Goal: Transaction & Acquisition: Purchase product/service

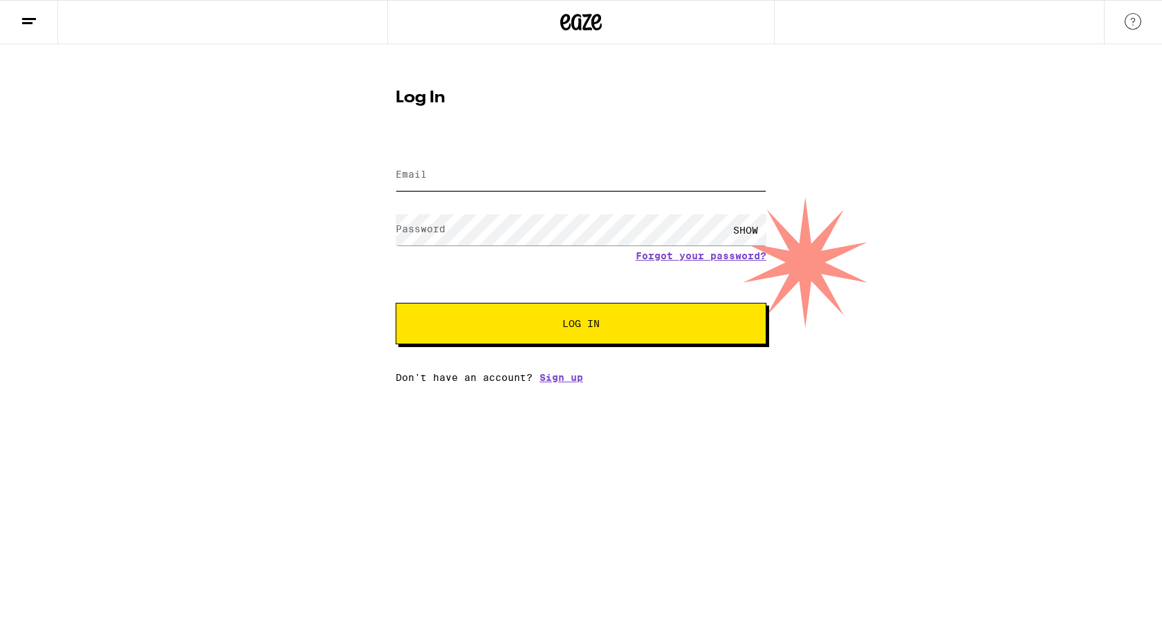
click at [499, 176] on input "Email" at bounding box center [581, 175] width 371 height 31
type input "[EMAIL_ADDRESS][DOMAIN_NAME]"
click at [396, 303] on button "Log In" at bounding box center [581, 323] width 371 height 41
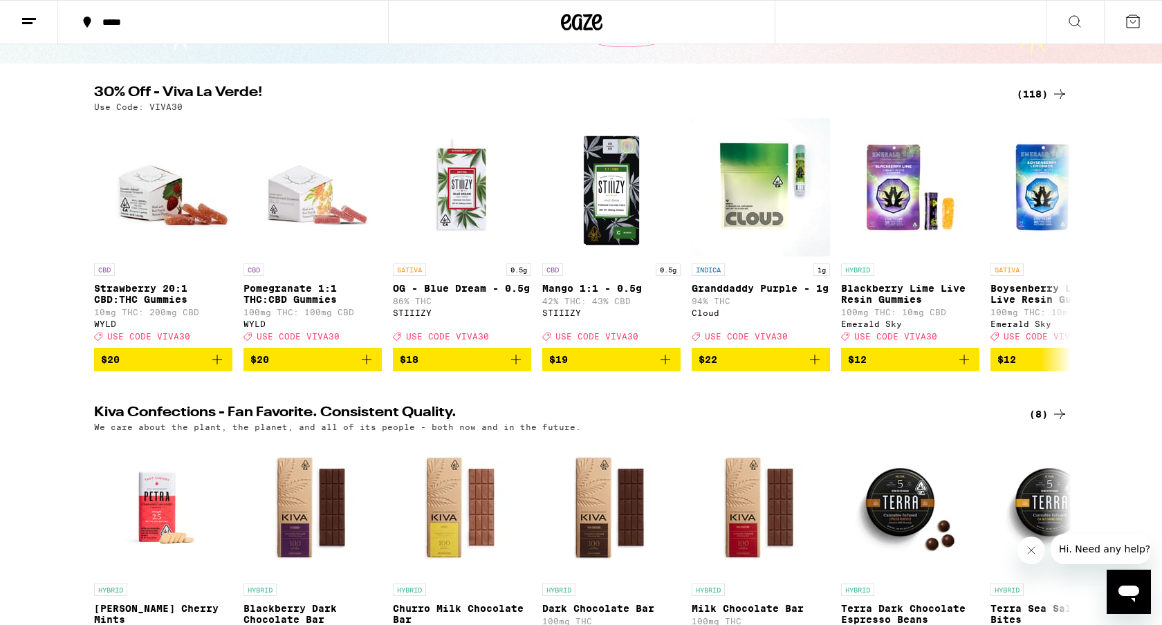
scroll to position [111, 0]
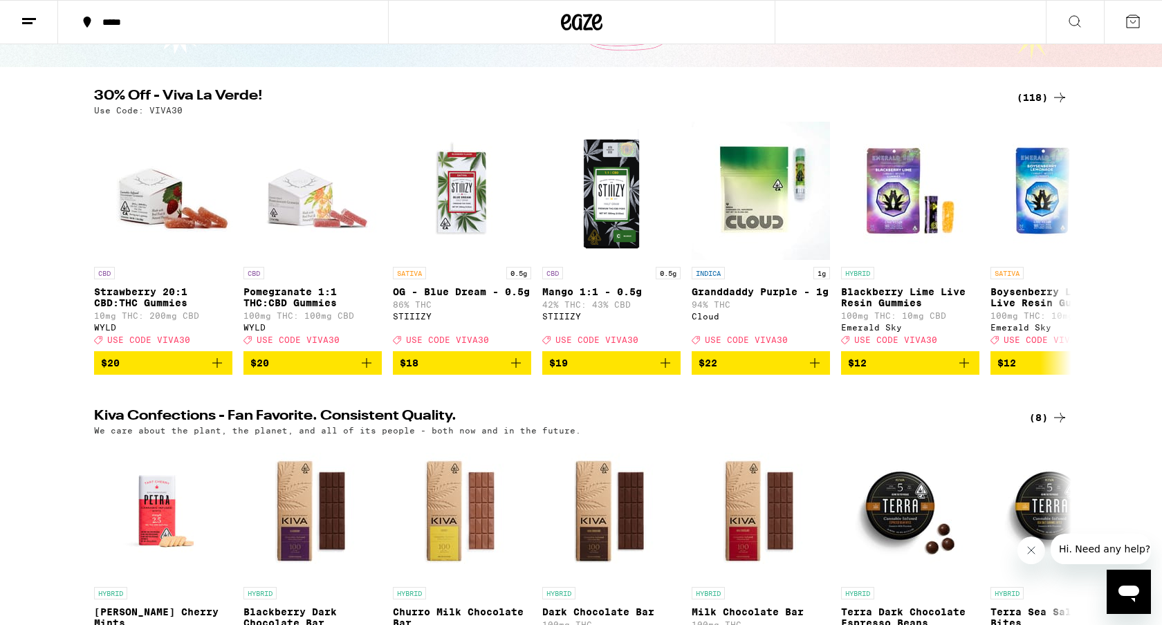
click at [1057, 94] on icon at bounding box center [1059, 97] width 17 height 17
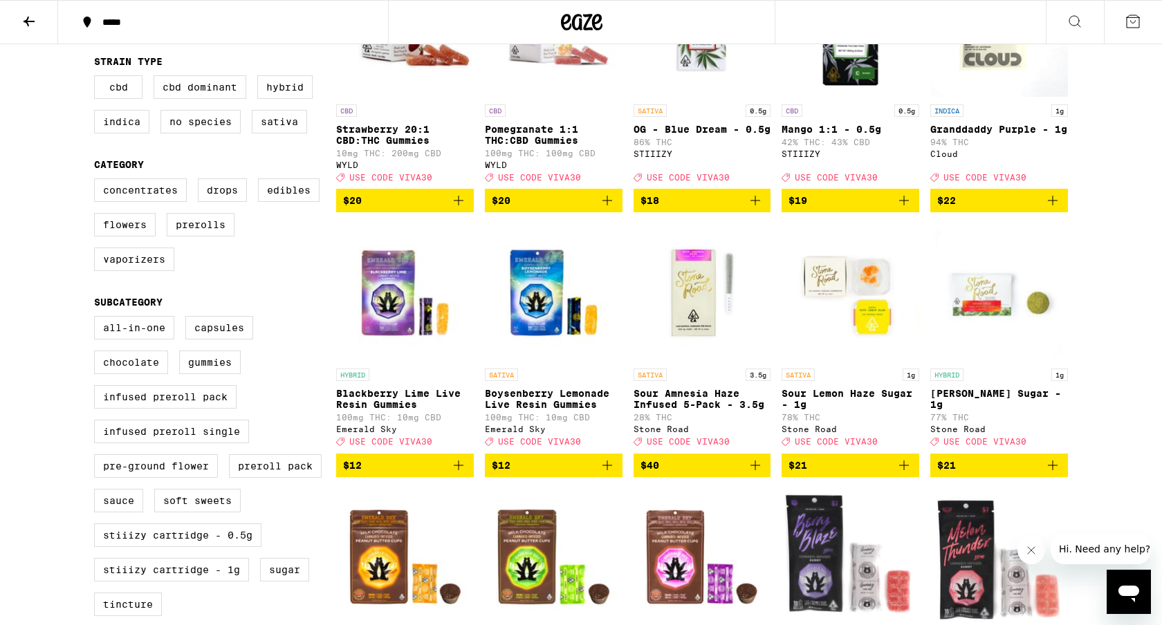
scroll to position [243, 0]
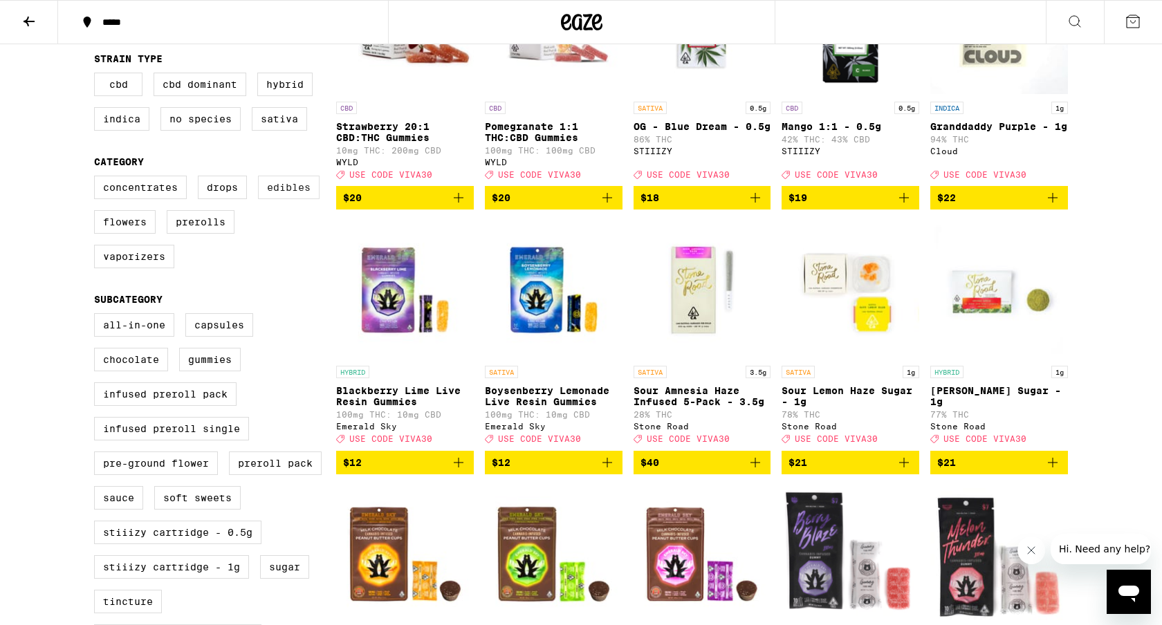
click at [279, 199] on label "Edibles" at bounding box center [289, 188] width 62 height 24
click at [98, 178] on input "Edibles" at bounding box center [97, 178] width 1 height 1
checkbox input "true"
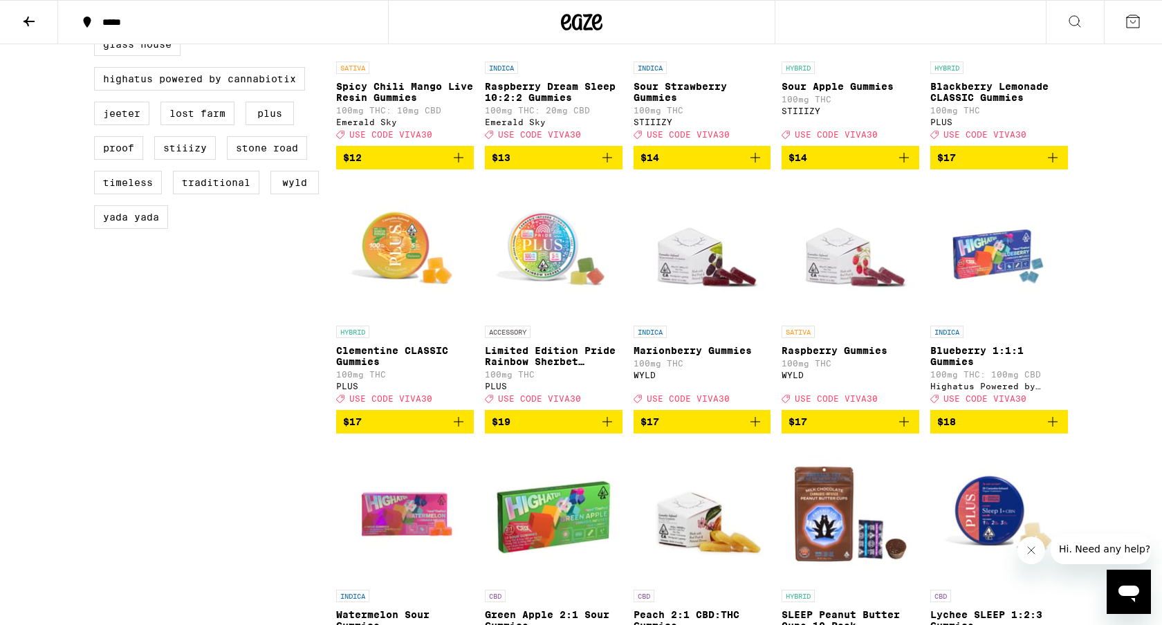
scroll to position [1081, 0]
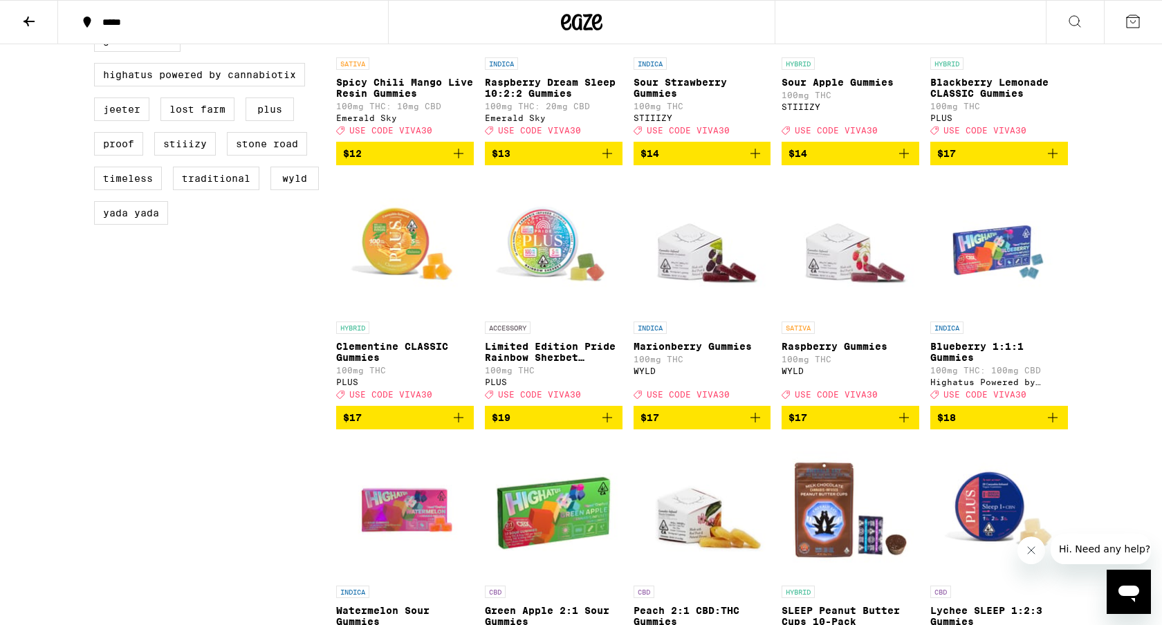
click at [760, 426] on icon "Add to bag" at bounding box center [755, 417] width 17 height 17
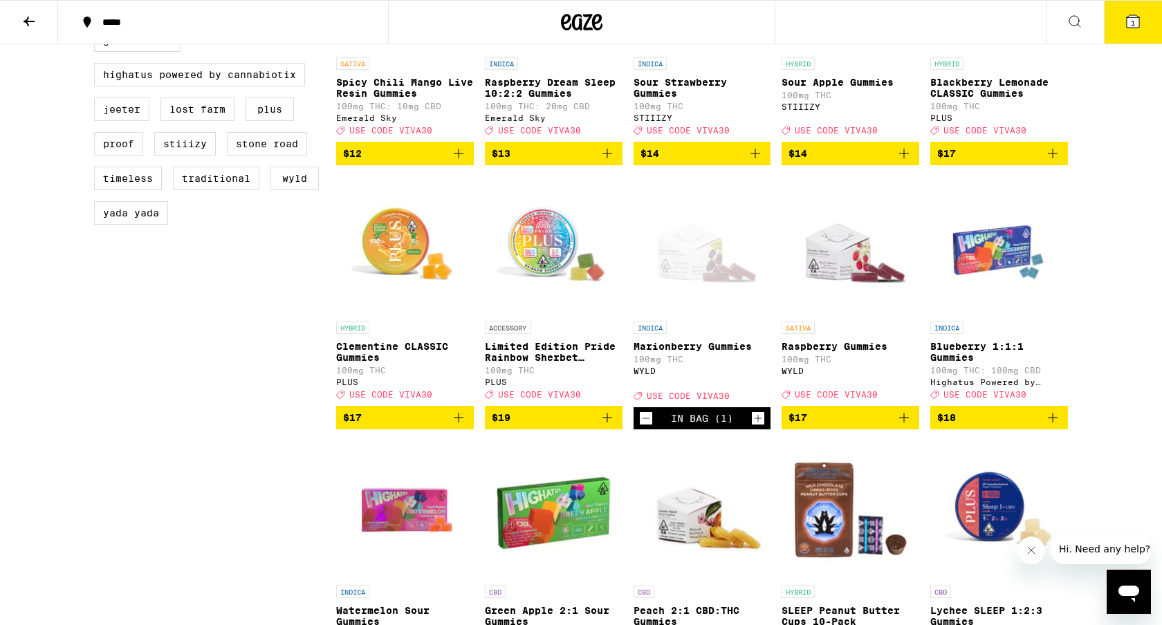
scroll to position [1125, 0]
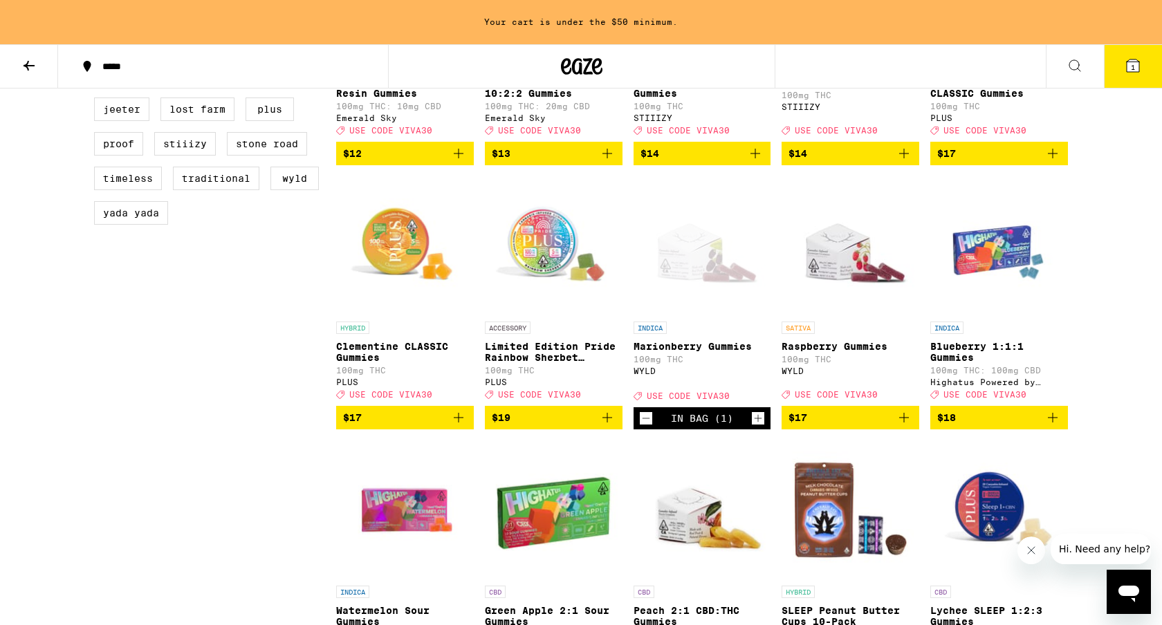
click at [902, 426] on icon "Add to bag" at bounding box center [903, 417] width 17 height 17
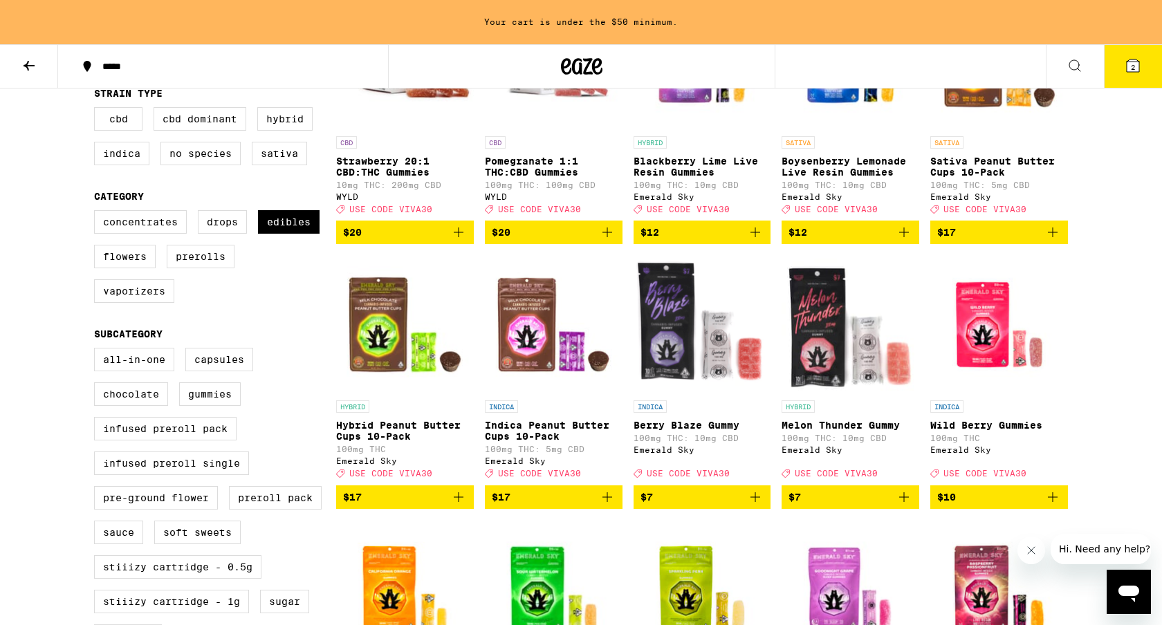
scroll to position [0, 0]
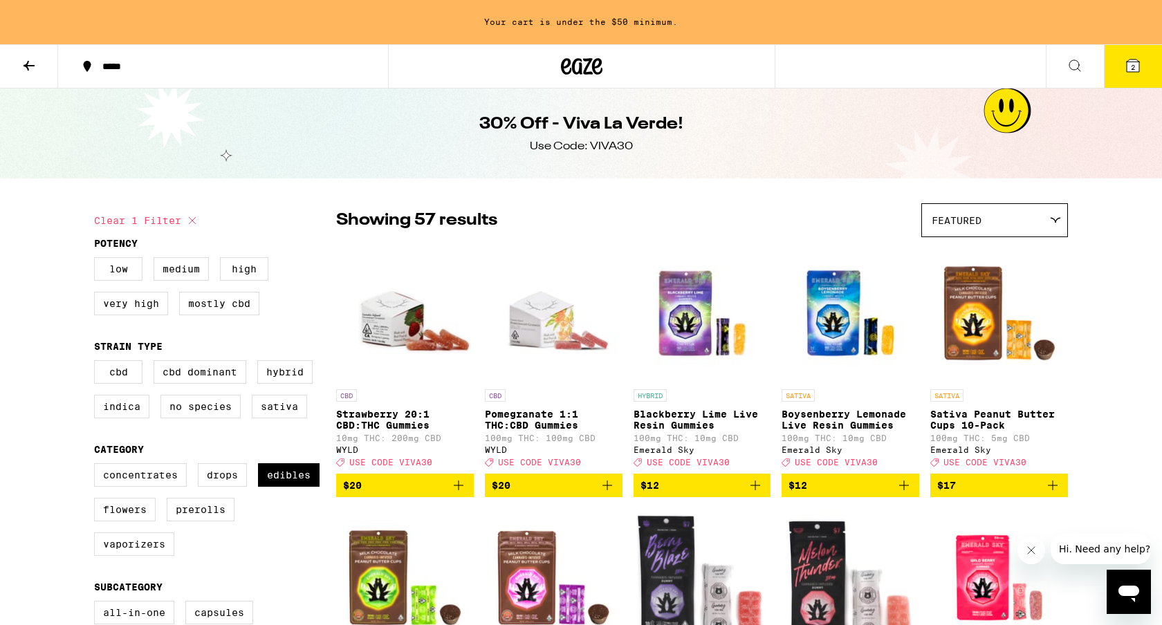
click at [43, 70] on button at bounding box center [29, 67] width 58 height 44
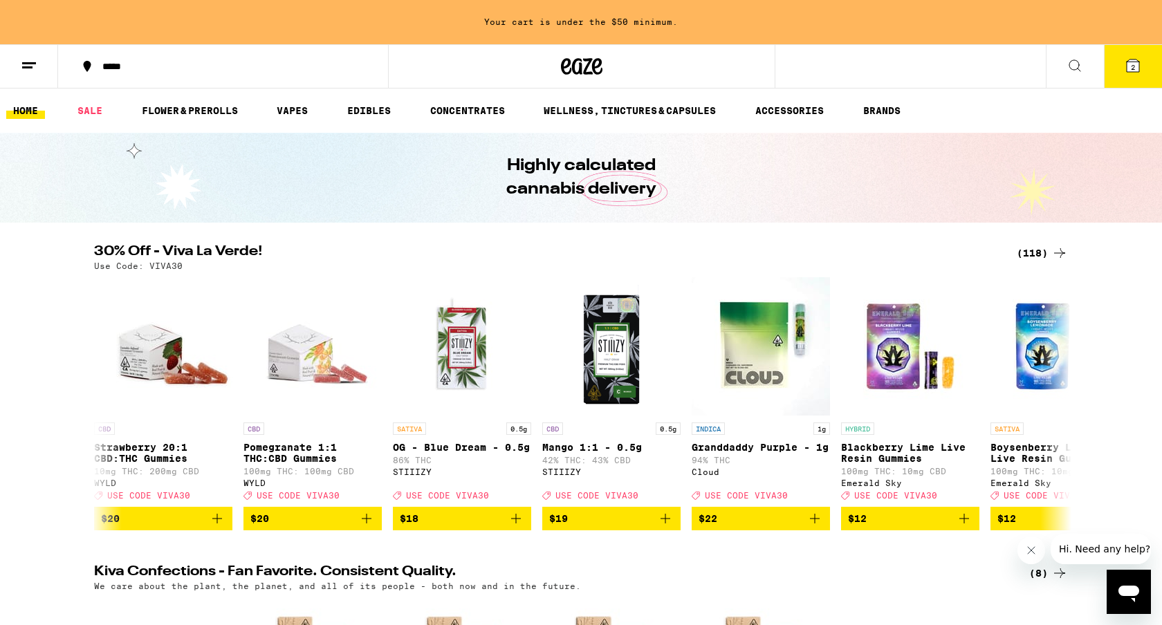
scroll to position [11, 0]
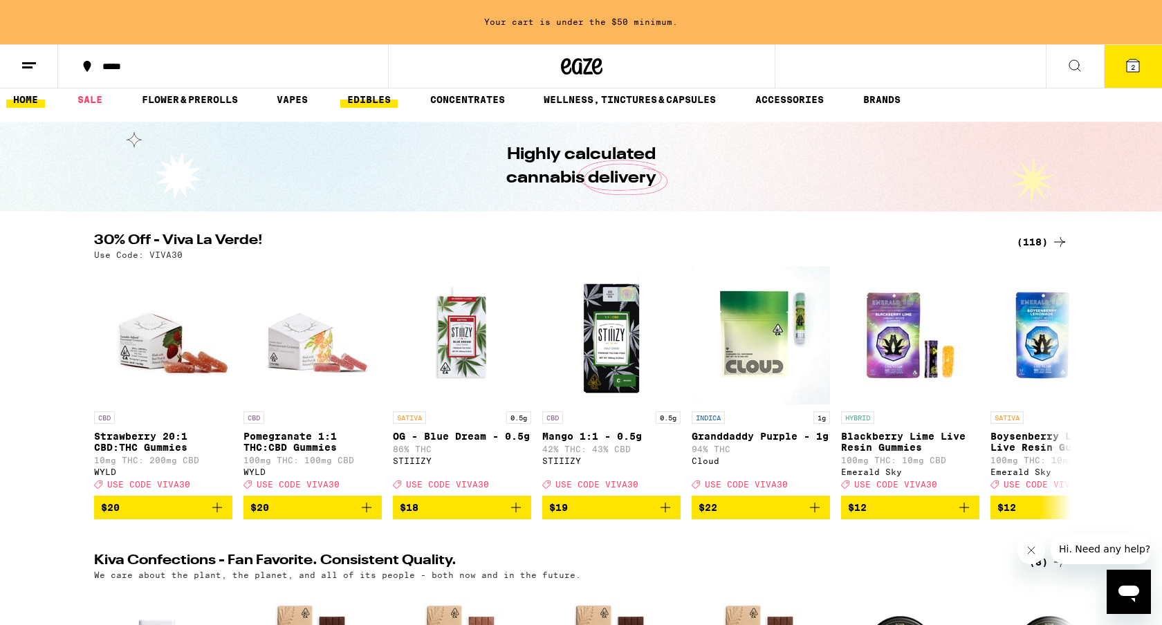
click at [372, 94] on link "EDIBLES" at bounding box center [368, 99] width 57 height 17
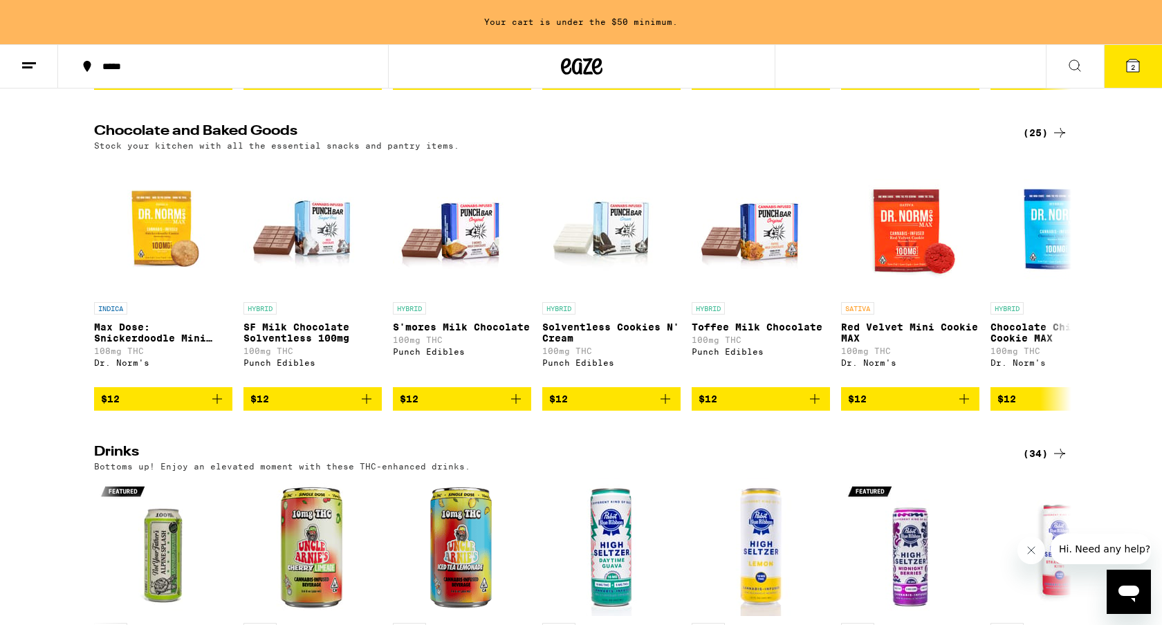
scroll to position [176, 0]
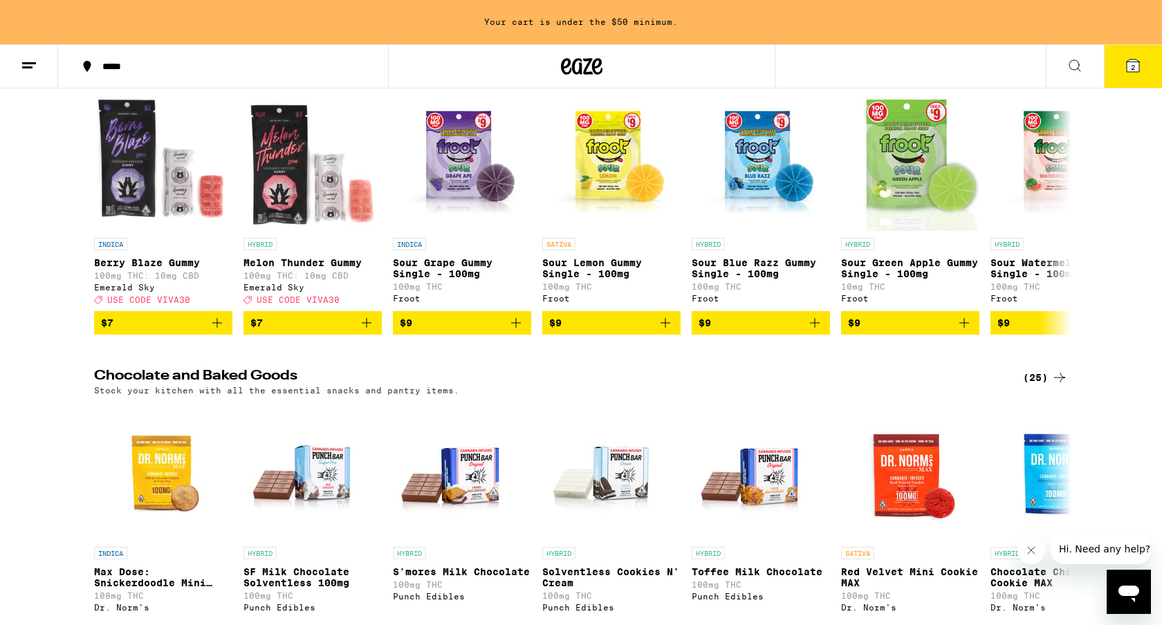
click at [1060, 386] on icon at bounding box center [1059, 377] width 17 height 17
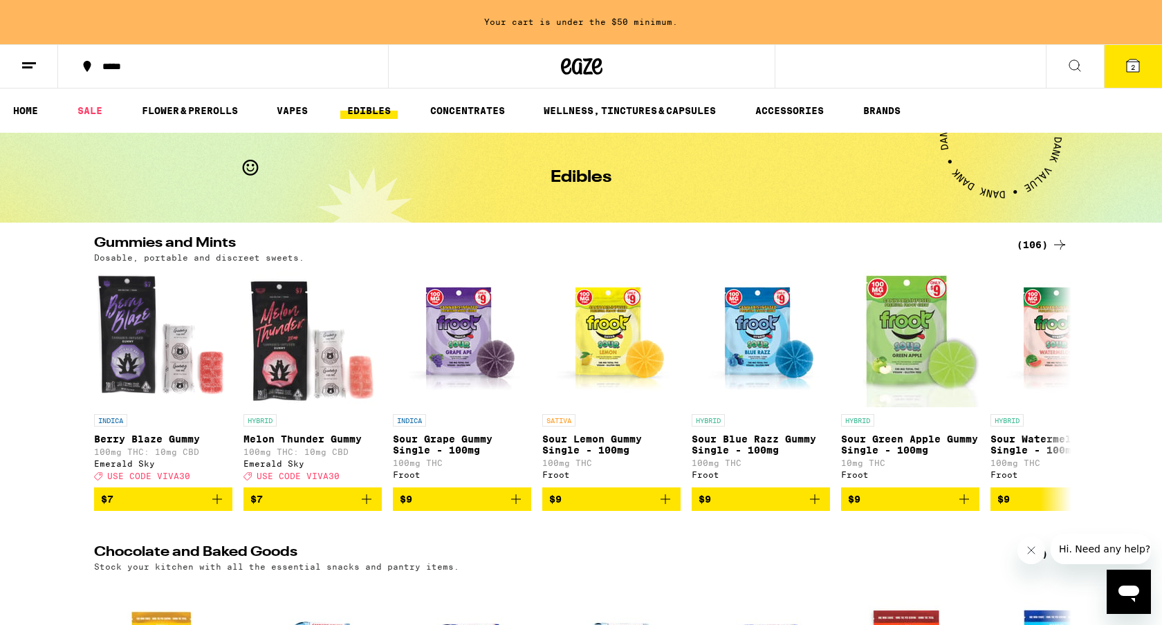
click at [1061, 245] on icon at bounding box center [1059, 245] width 11 height 10
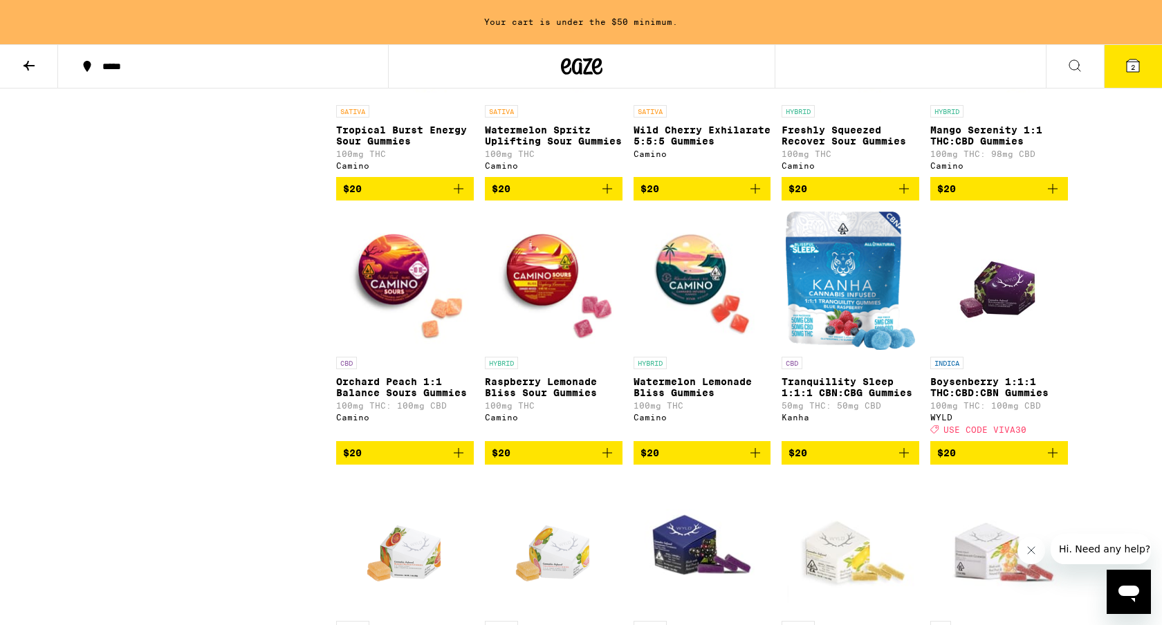
scroll to position [3650, 0]
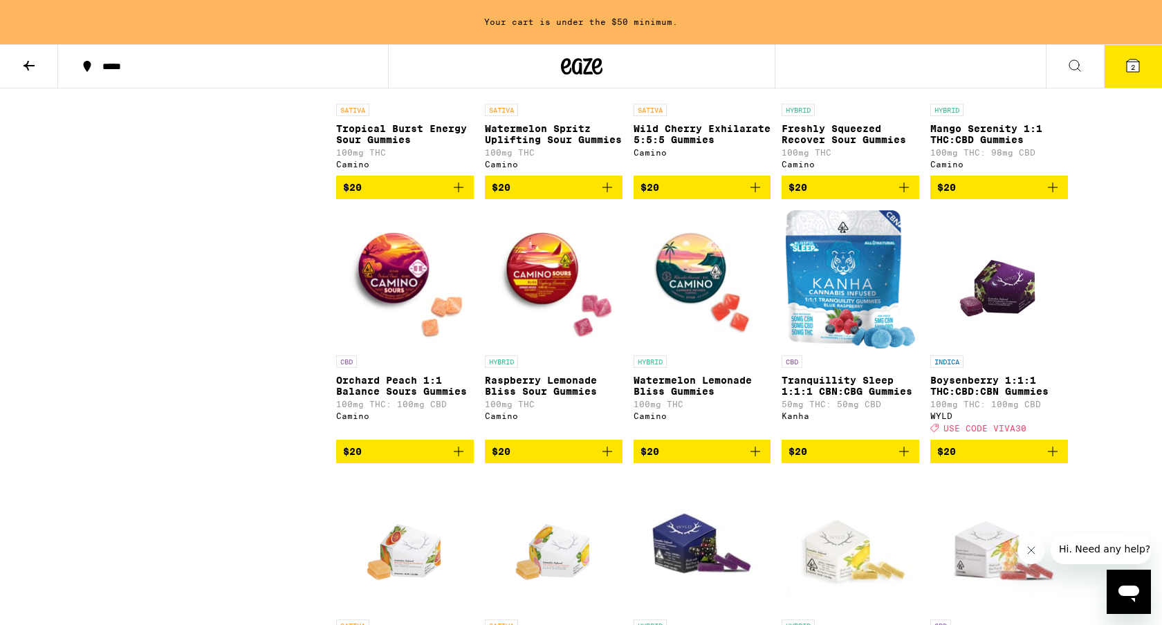
click at [606, 456] on icon "Add to bag" at bounding box center [607, 452] width 10 height 10
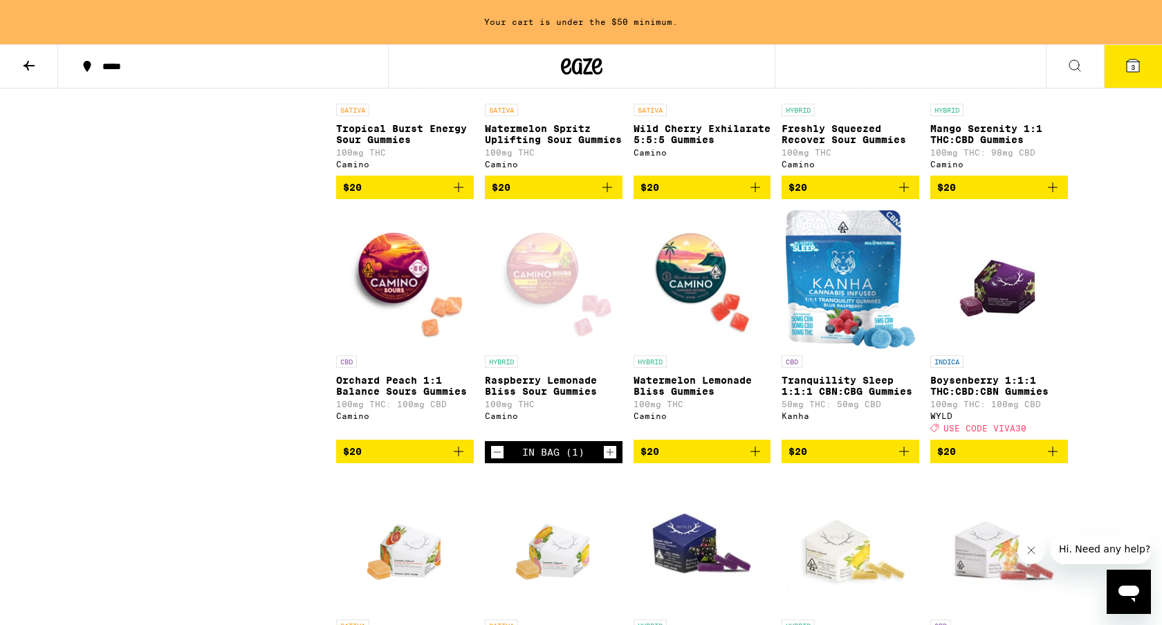
click at [555, 349] on div "Open page for Raspberry Lemonade Bliss Sour Gummies from Camino" at bounding box center [554, 279] width 138 height 138
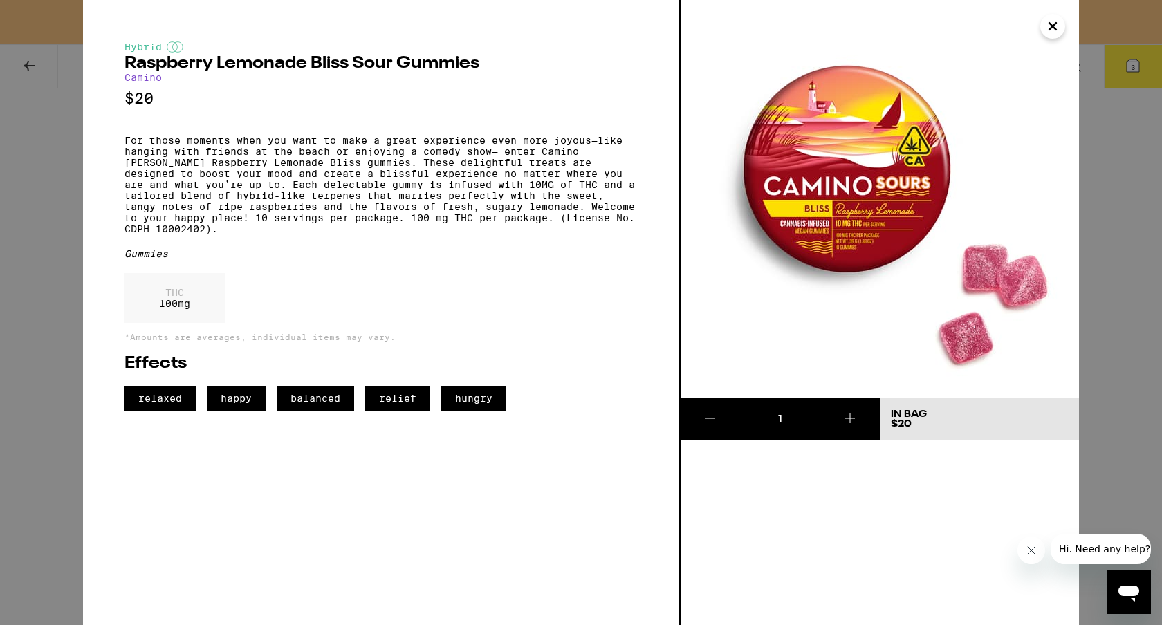
scroll to position [3605, 0]
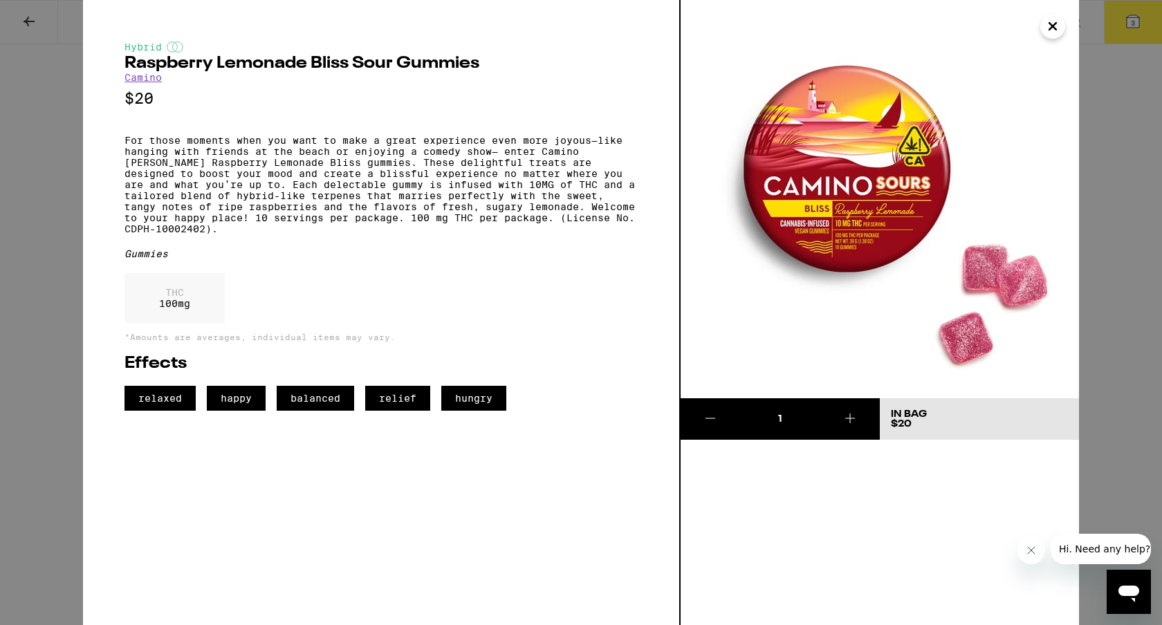
click at [1052, 28] on icon "Close" at bounding box center [1052, 26] width 7 height 7
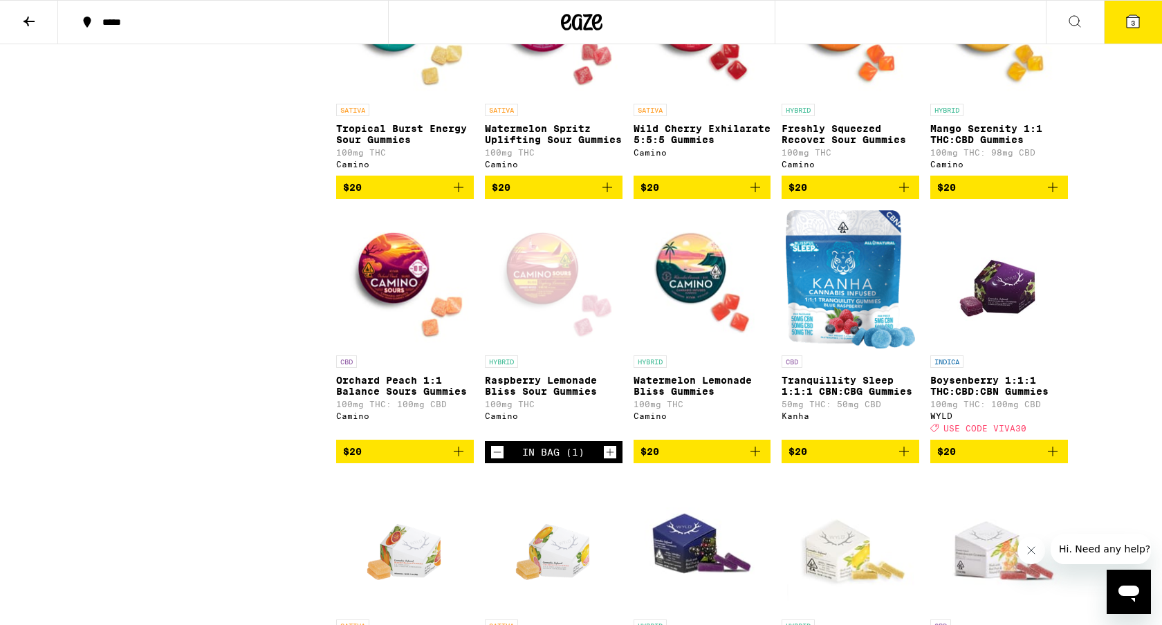
click at [501, 461] on icon "Decrement" at bounding box center [497, 452] width 12 height 17
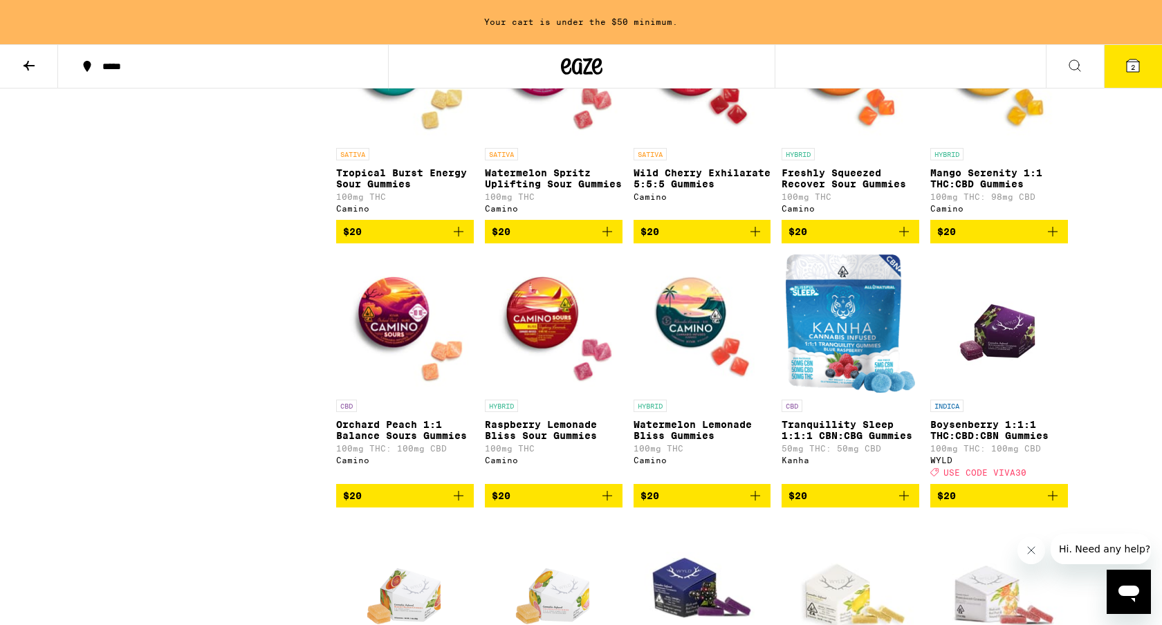
scroll to position [3650, 0]
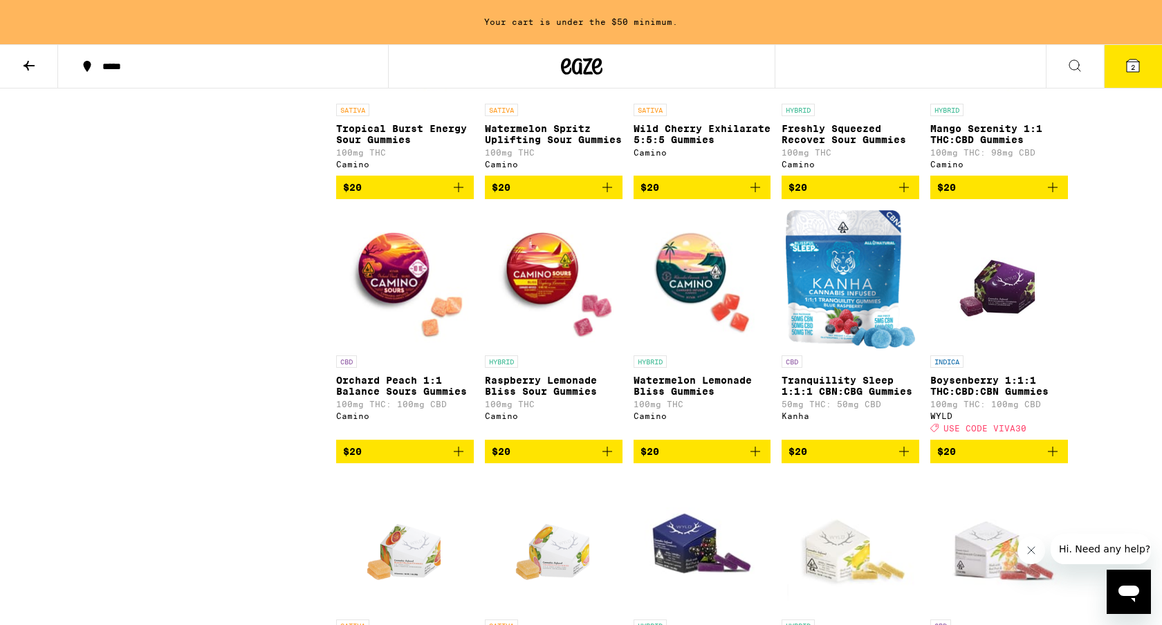
click at [756, 456] on icon "Add to bag" at bounding box center [755, 452] width 10 height 10
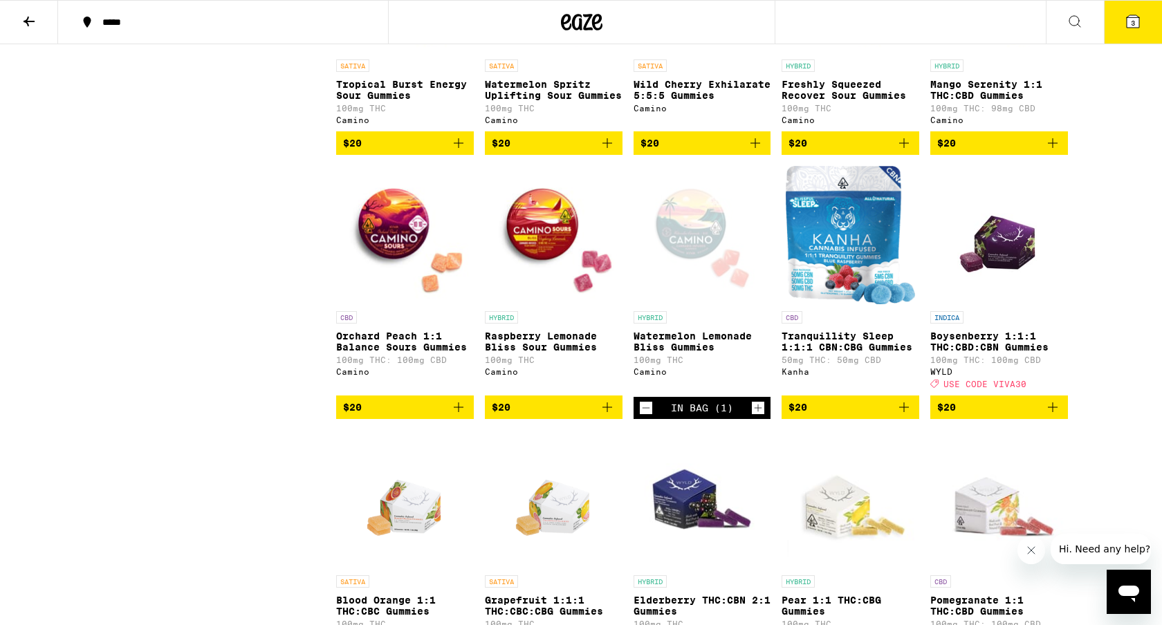
scroll to position [3605, 0]
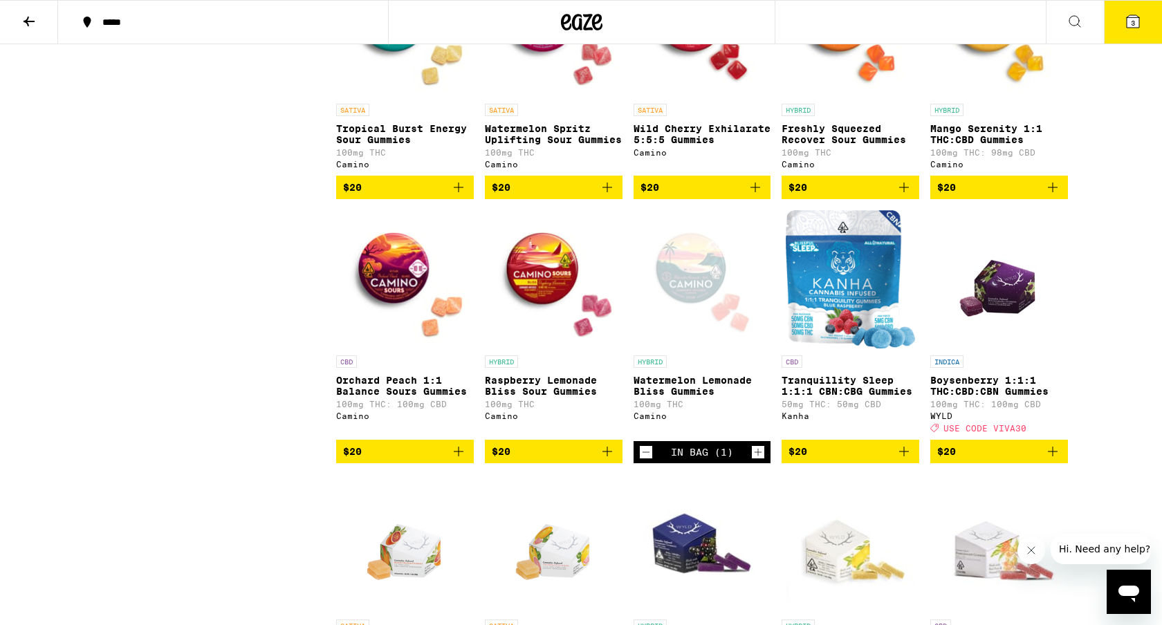
click at [713, 349] on div "Open page for Watermelon Lemonade Bliss Gummies from Camino" at bounding box center [702, 279] width 138 height 138
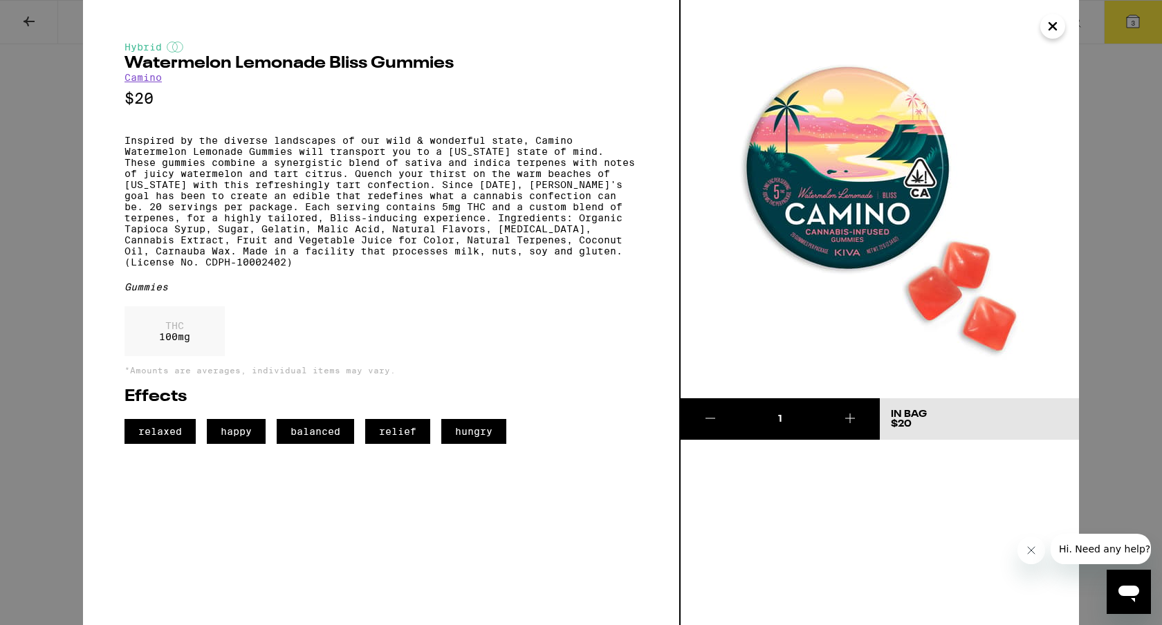
click at [1068, 126] on img at bounding box center [879, 199] width 398 height 398
click at [1052, 29] on icon "Close" at bounding box center [1052, 26] width 17 height 21
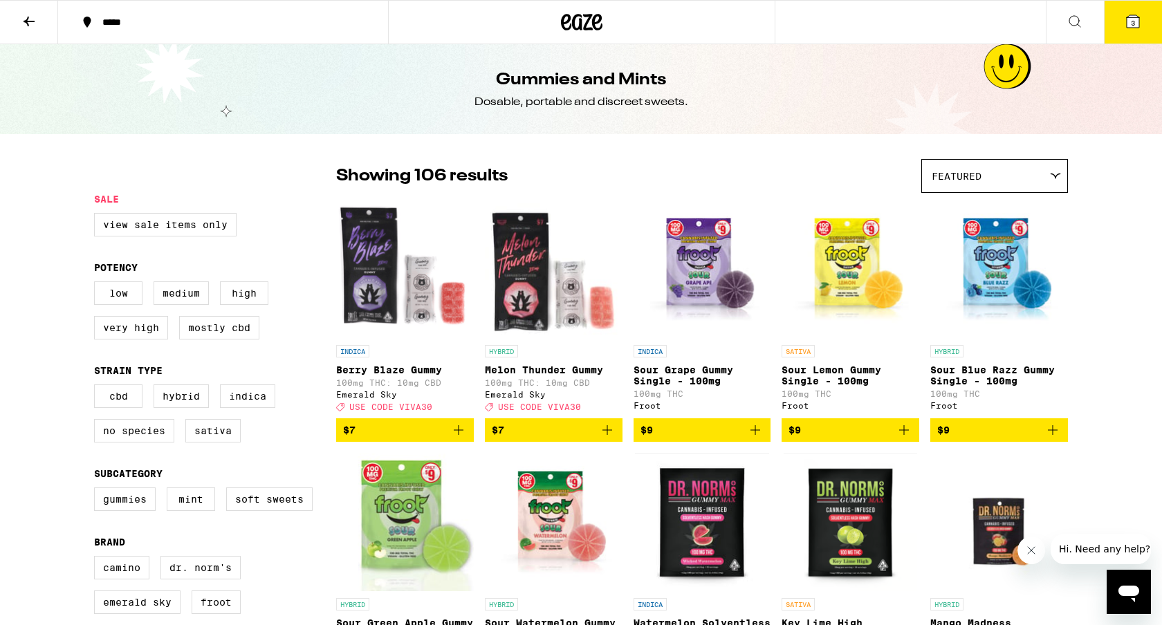
click at [1140, 21] on icon at bounding box center [1132, 21] width 17 height 17
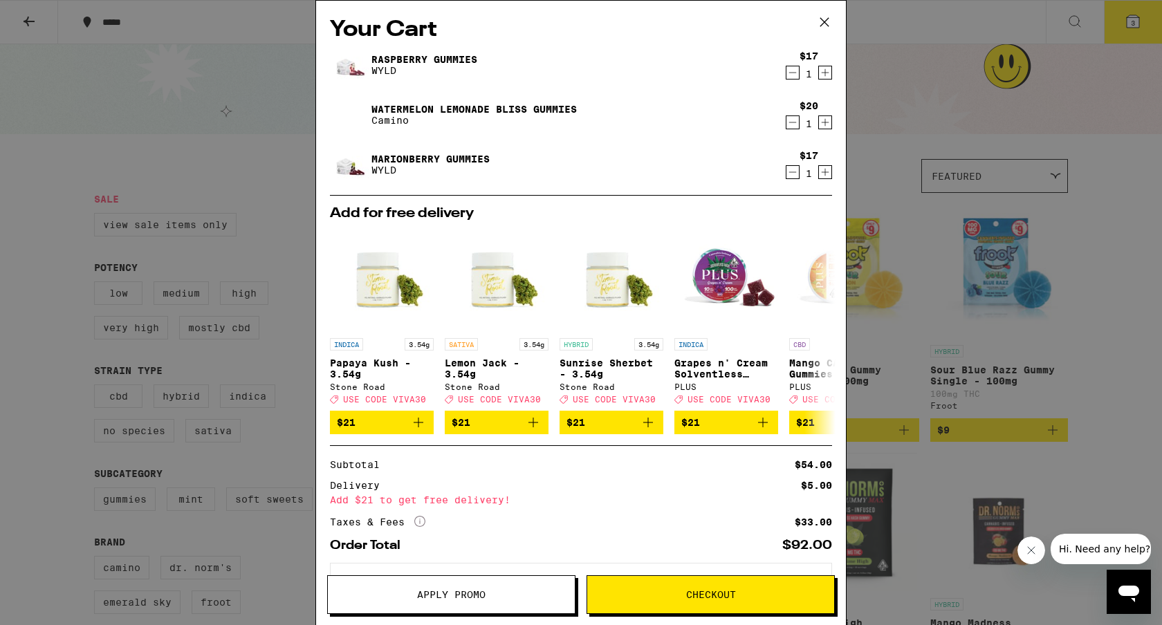
click at [442, 584] on button "Apply Promo" at bounding box center [451, 594] width 248 height 39
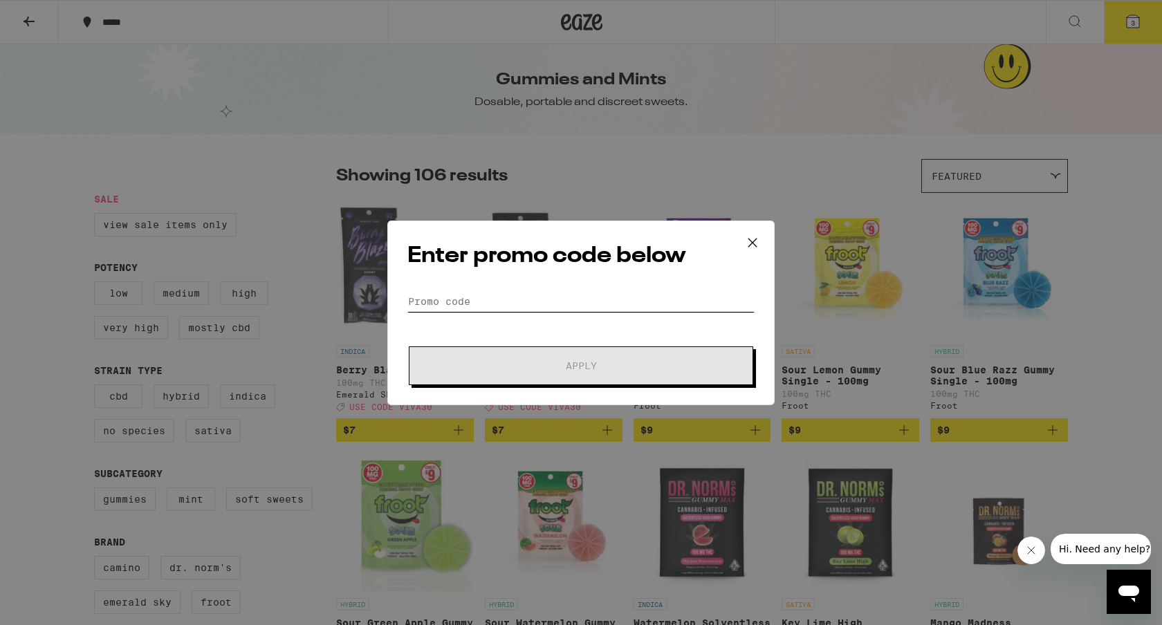
click at [501, 293] on input "Promo Code" at bounding box center [580, 301] width 347 height 21
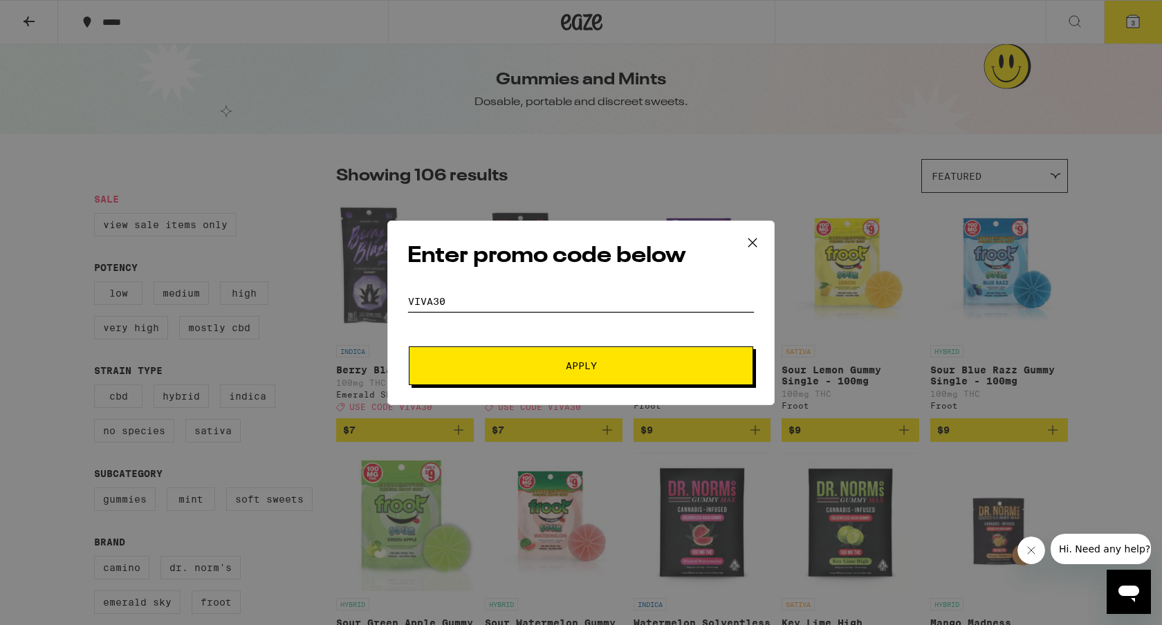
type input "VIVA30"
click at [529, 373] on button "Apply" at bounding box center [581, 365] width 344 height 39
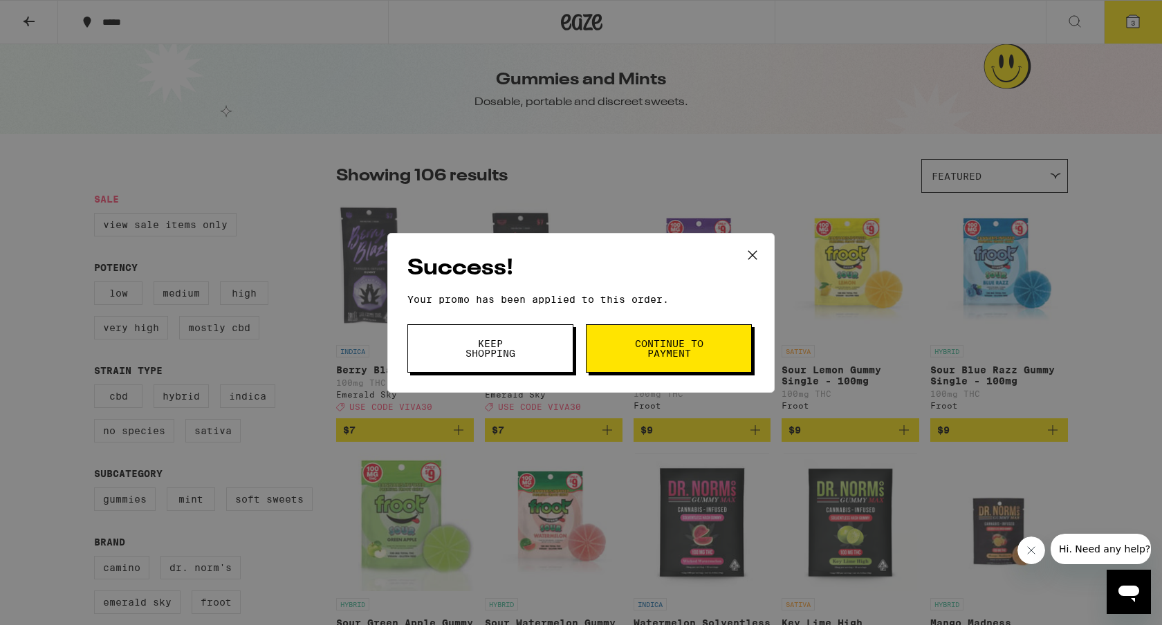
click at [529, 350] on button "Keep Shopping" at bounding box center [490, 348] width 166 height 48
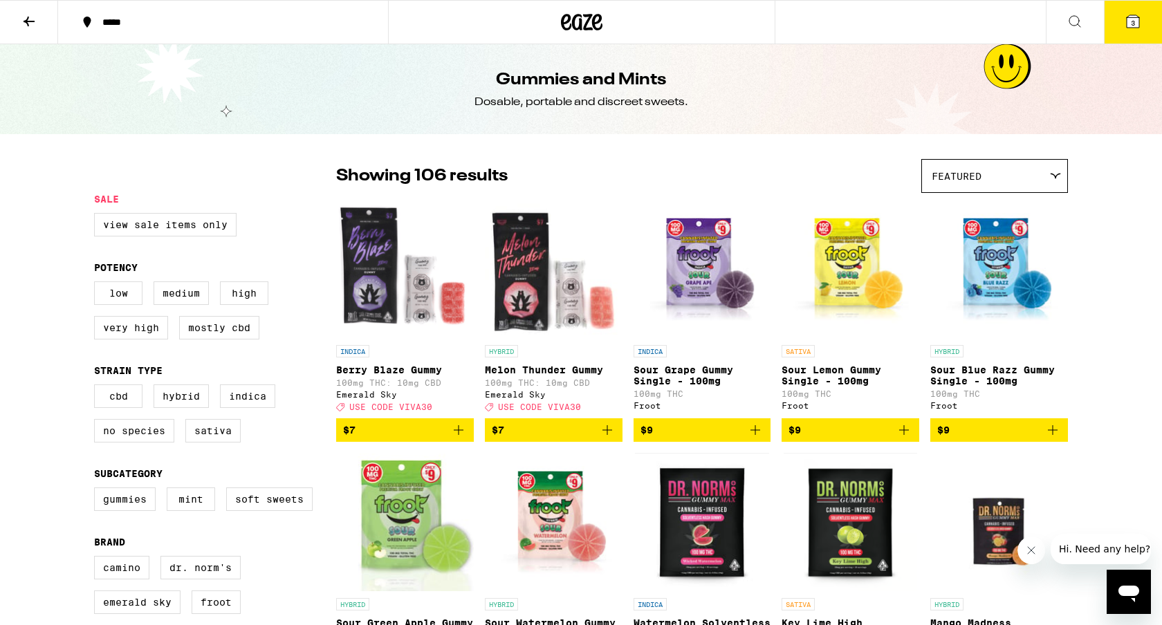
click at [1129, 26] on icon at bounding box center [1132, 21] width 12 height 12
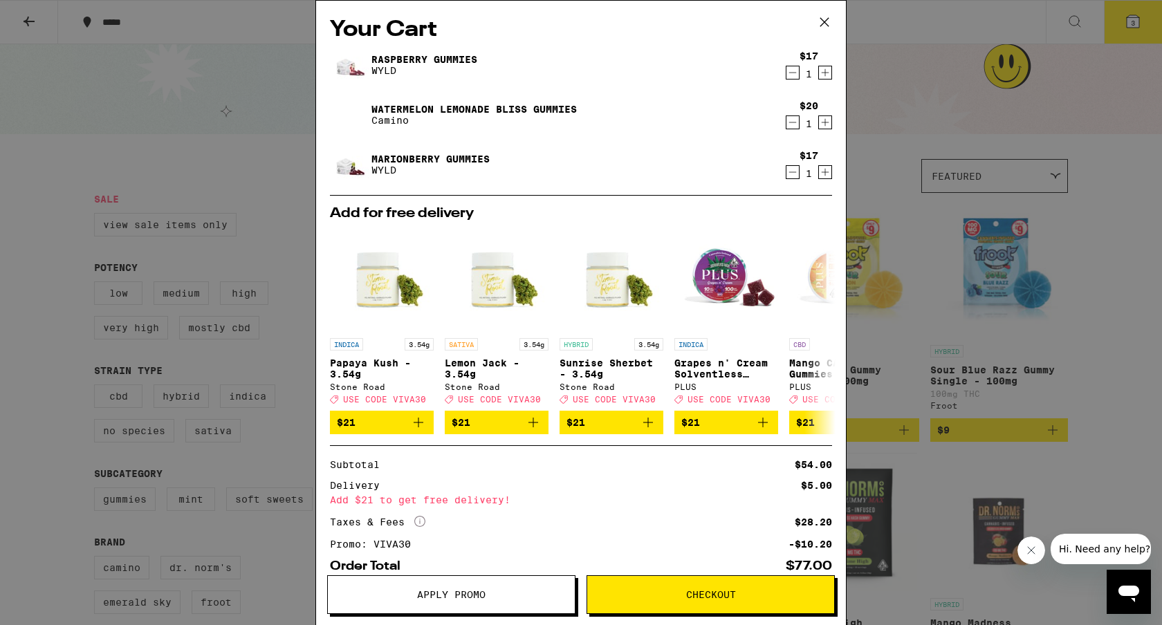
scroll to position [83, 0]
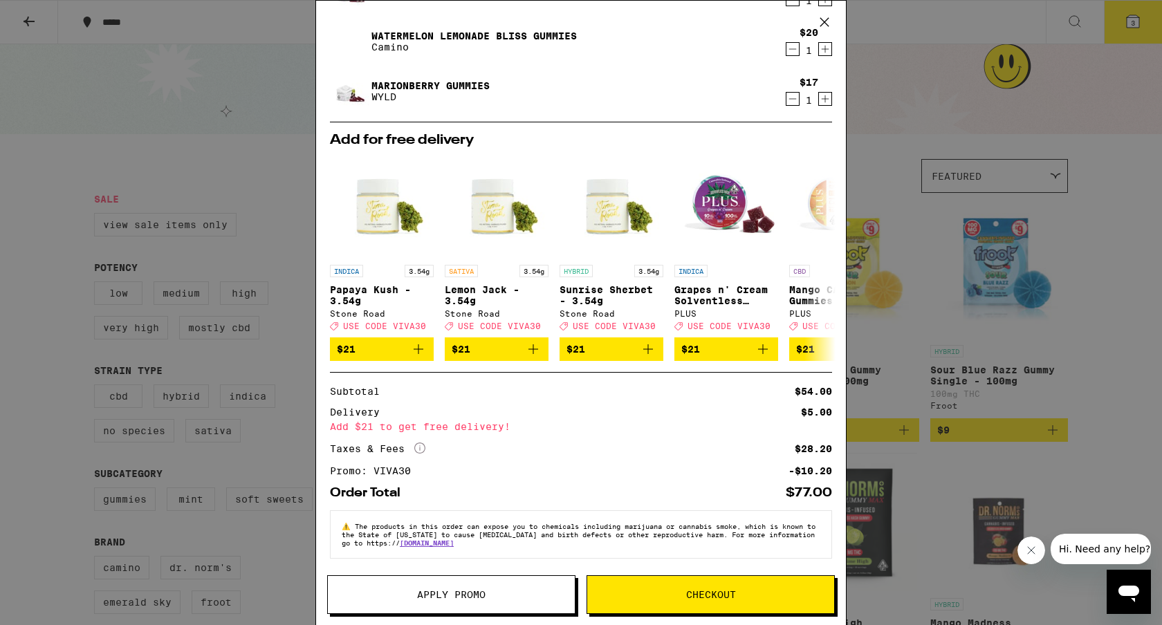
click at [638, 600] on button "Checkout" at bounding box center [710, 594] width 248 height 39
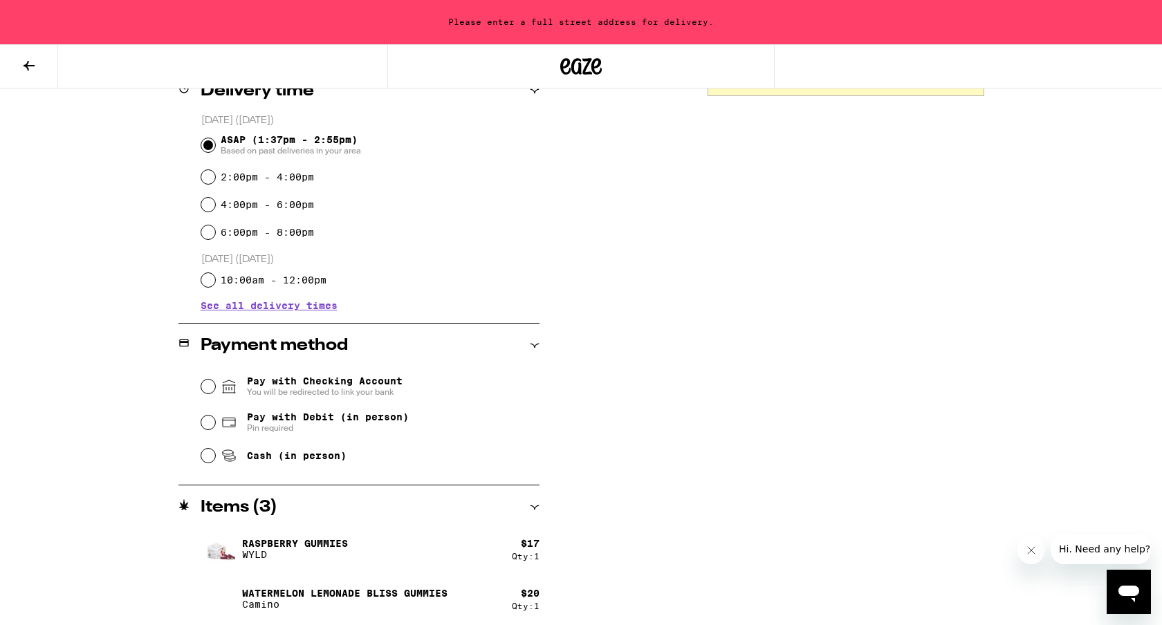
scroll to position [416, 0]
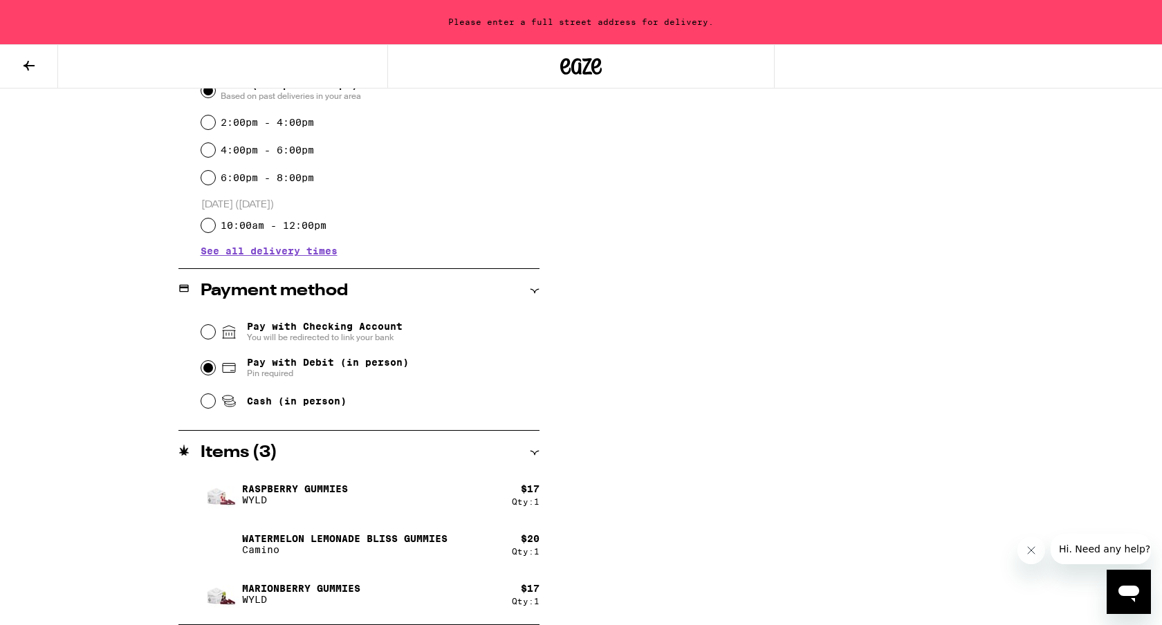
click at [209, 369] on input "Pay with Debit (in person) Pin required" at bounding box center [208, 368] width 14 height 14
radio input "true"
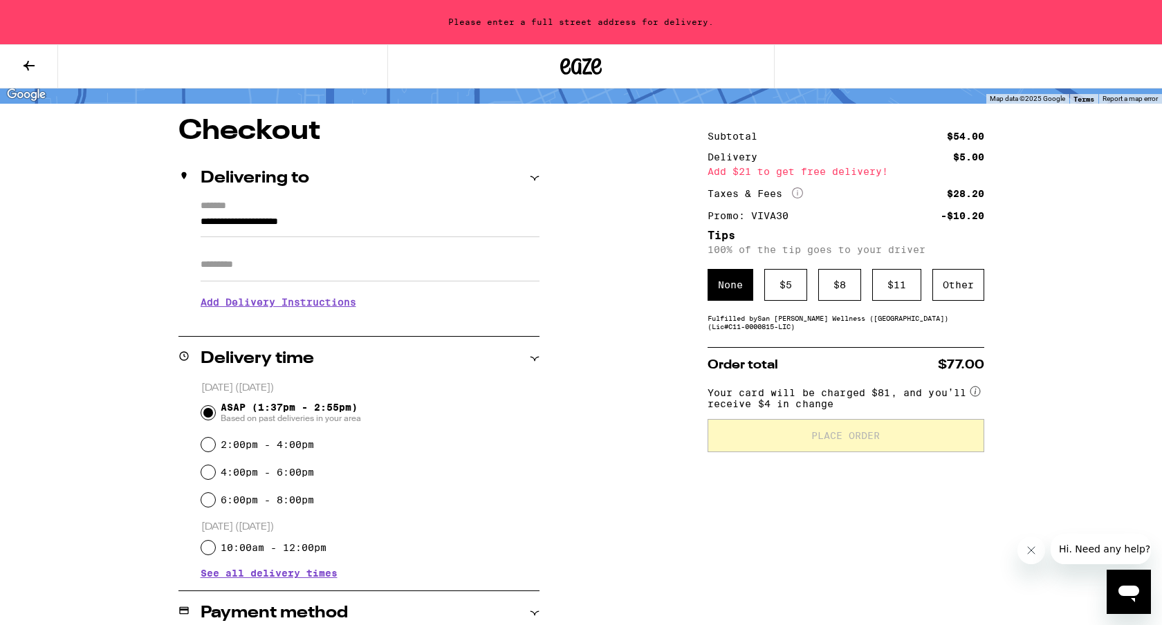
scroll to position [0, 0]
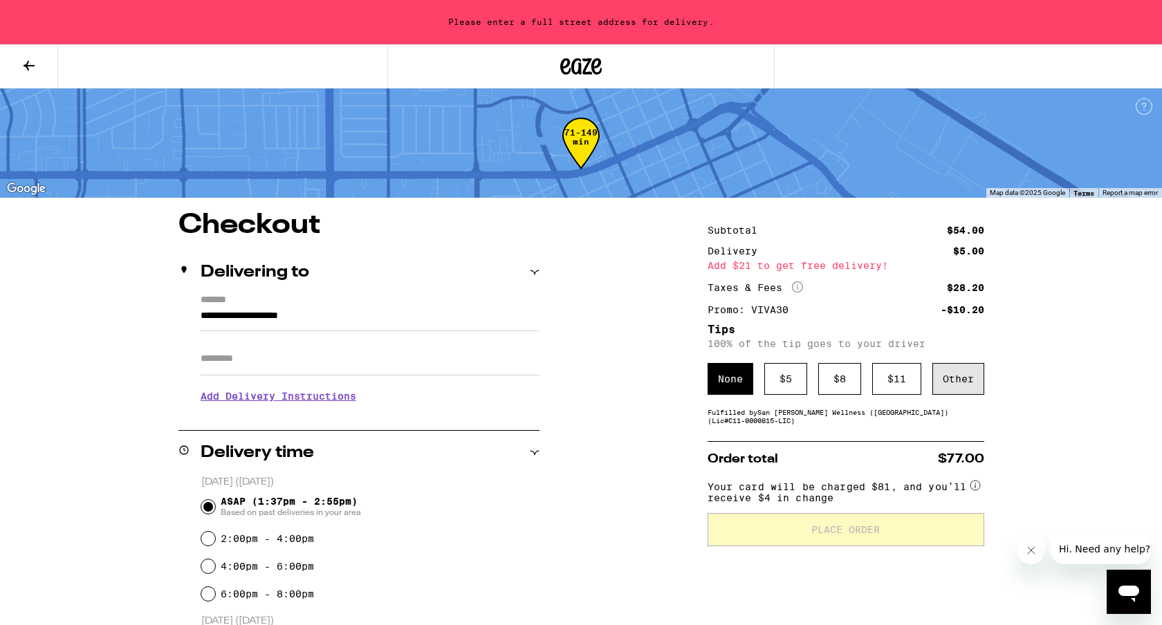
click at [952, 382] on div "Other" at bounding box center [958, 379] width 52 height 32
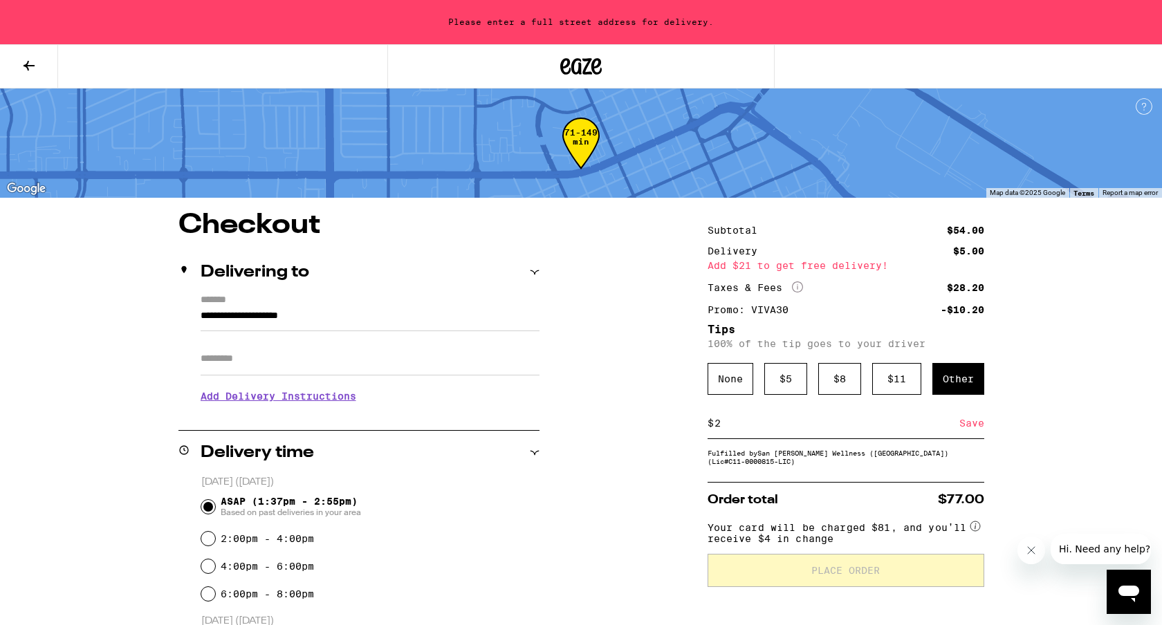
type input "2"
click at [966, 435] on div "Save" at bounding box center [971, 423] width 25 height 30
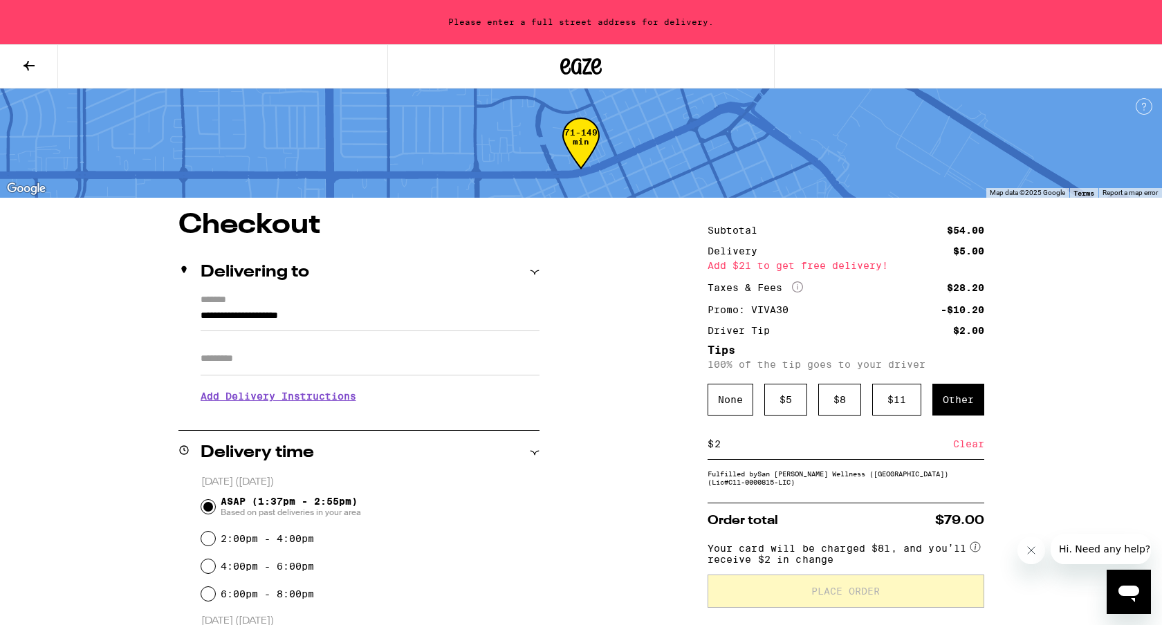
click at [719, 445] on input "2" at bounding box center [833, 444] width 239 height 12
type input "3"
click at [964, 450] on div "Save" at bounding box center [971, 444] width 25 height 30
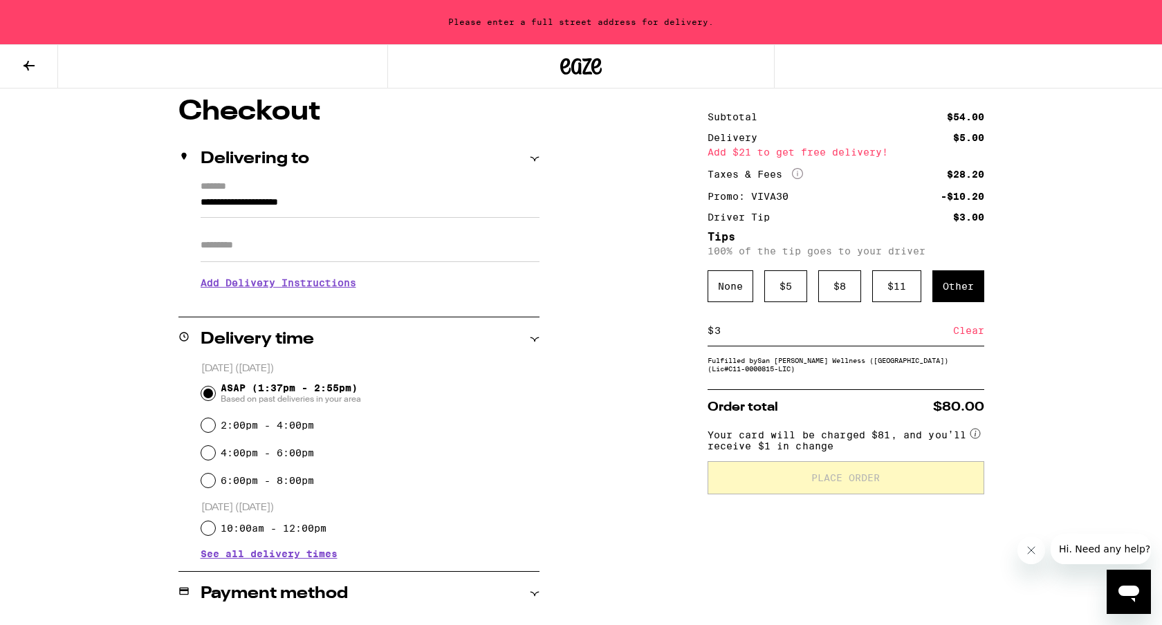
scroll to position [113, 0]
click at [266, 206] on input "**********" at bounding box center [370, 207] width 339 height 24
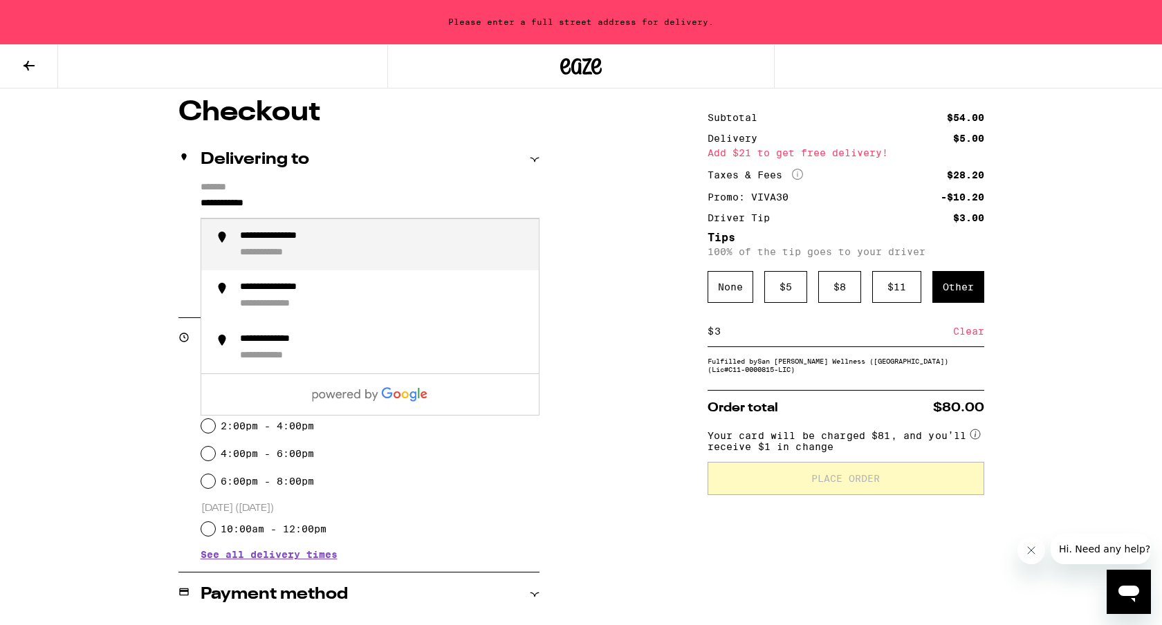
click at [337, 240] on div "**********" at bounding box center [290, 236] width 100 height 13
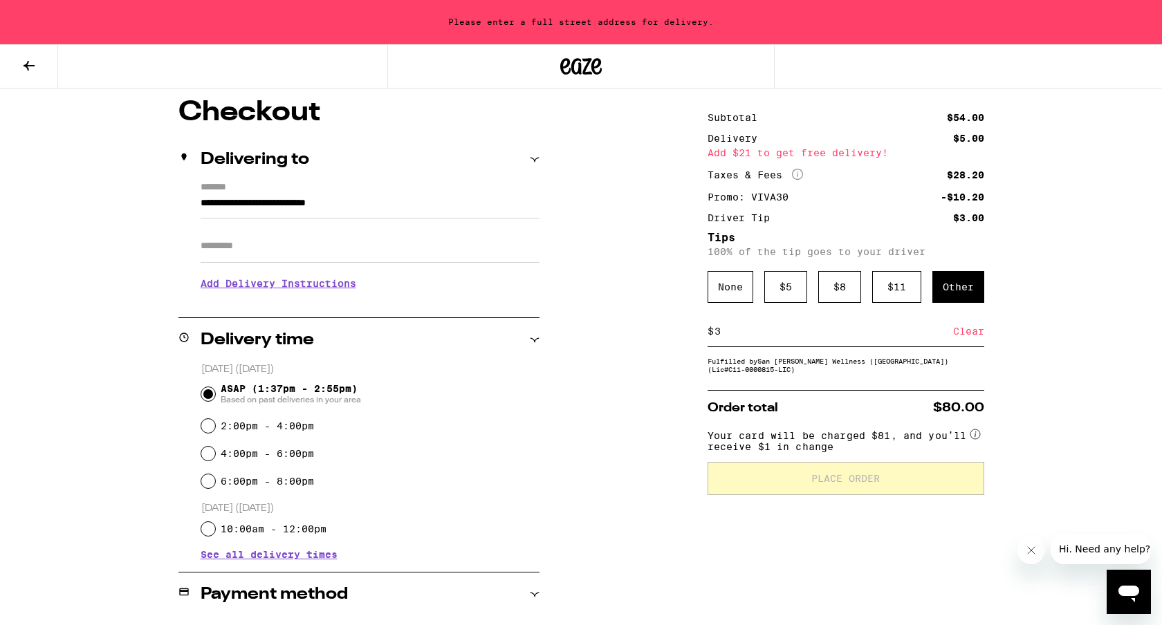
type input "**********"
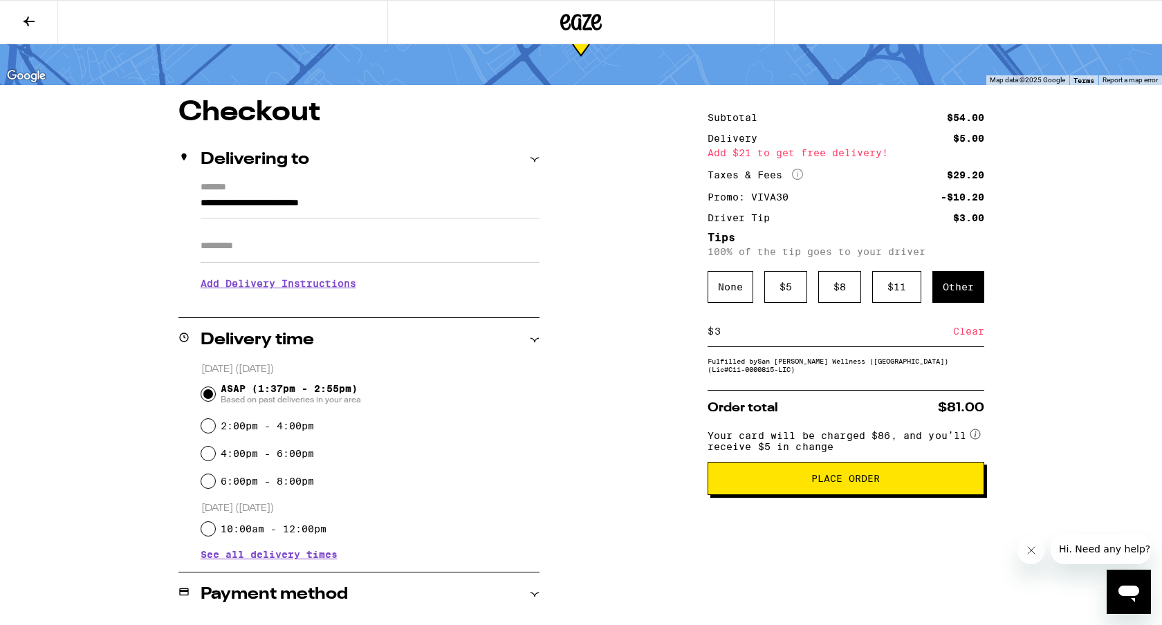
click at [933, 337] on input "3" at bounding box center [833, 331] width 239 height 12
type input "2"
click at [975, 339] on div "Save" at bounding box center [971, 331] width 25 height 30
click at [600, 449] on div "**********" at bounding box center [581, 514] width 996 height 830
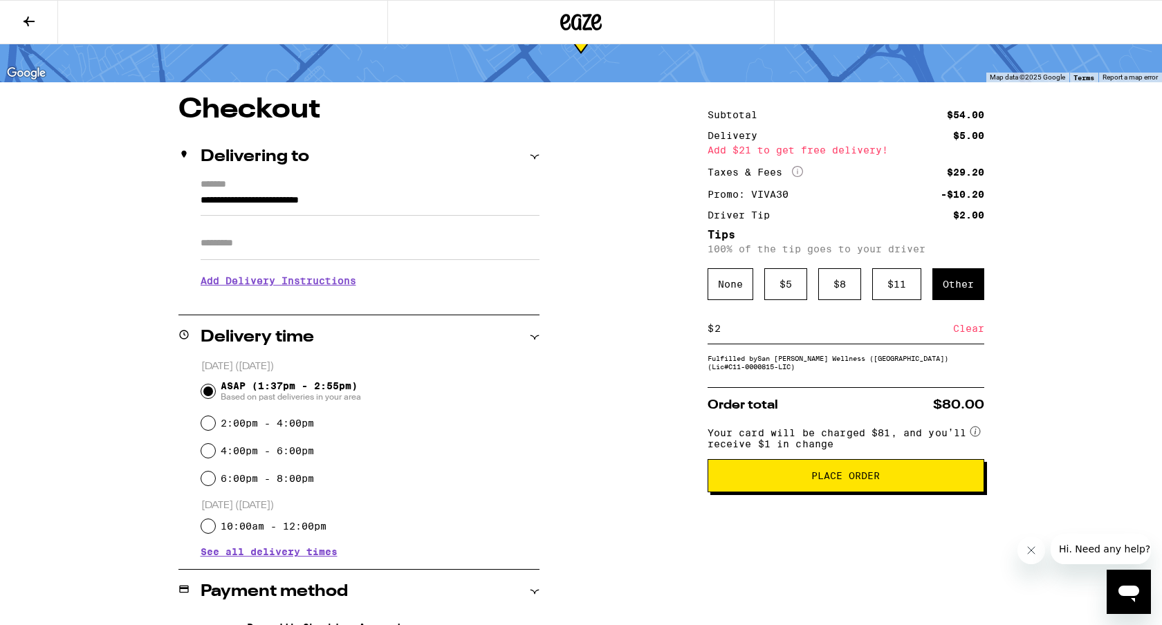
scroll to position [0, 0]
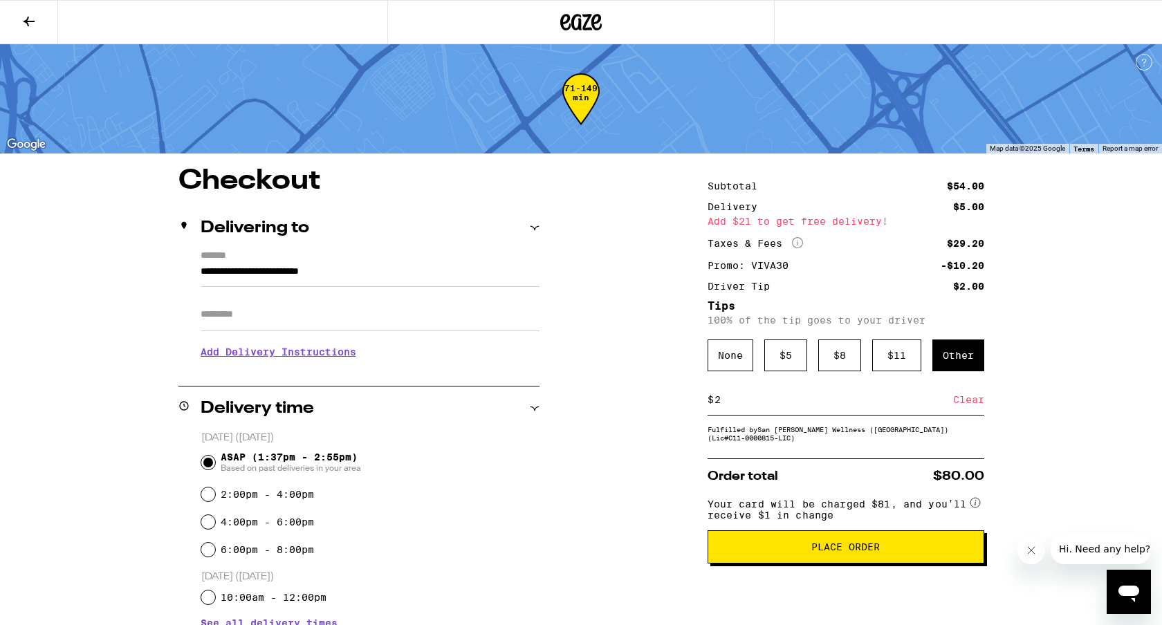
click at [792, 548] on button "Place Order" at bounding box center [845, 546] width 277 height 33
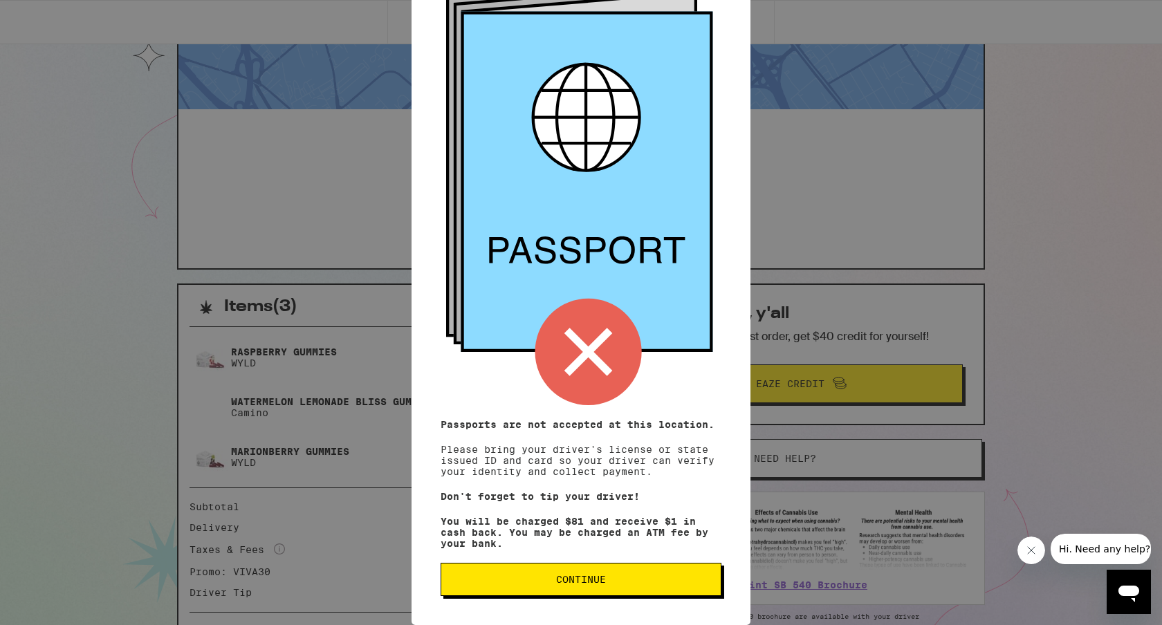
scroll to position [66, 0]
click at [478, 575] on span "Continue" at bounding box center [580, 580] width 257 height 10
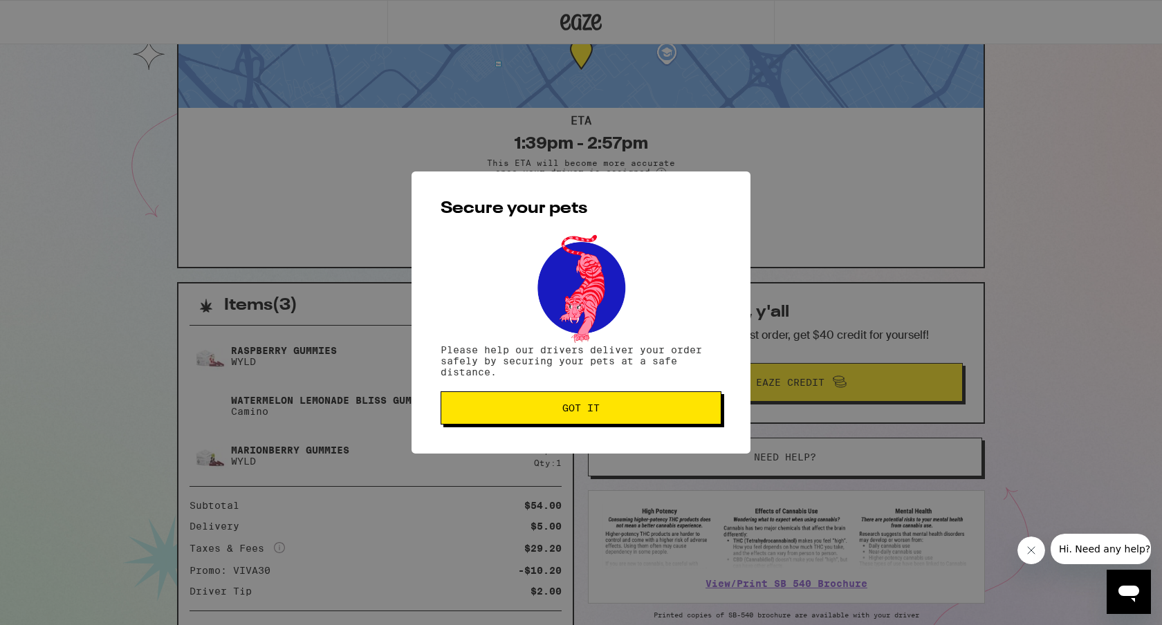
scroll to position [0, 0]
click at [550, 417] on button "Got it" at bounding box center [580, 407] width 281 height 33
